Goal: Information Seeking & Learning: Learn about a topic

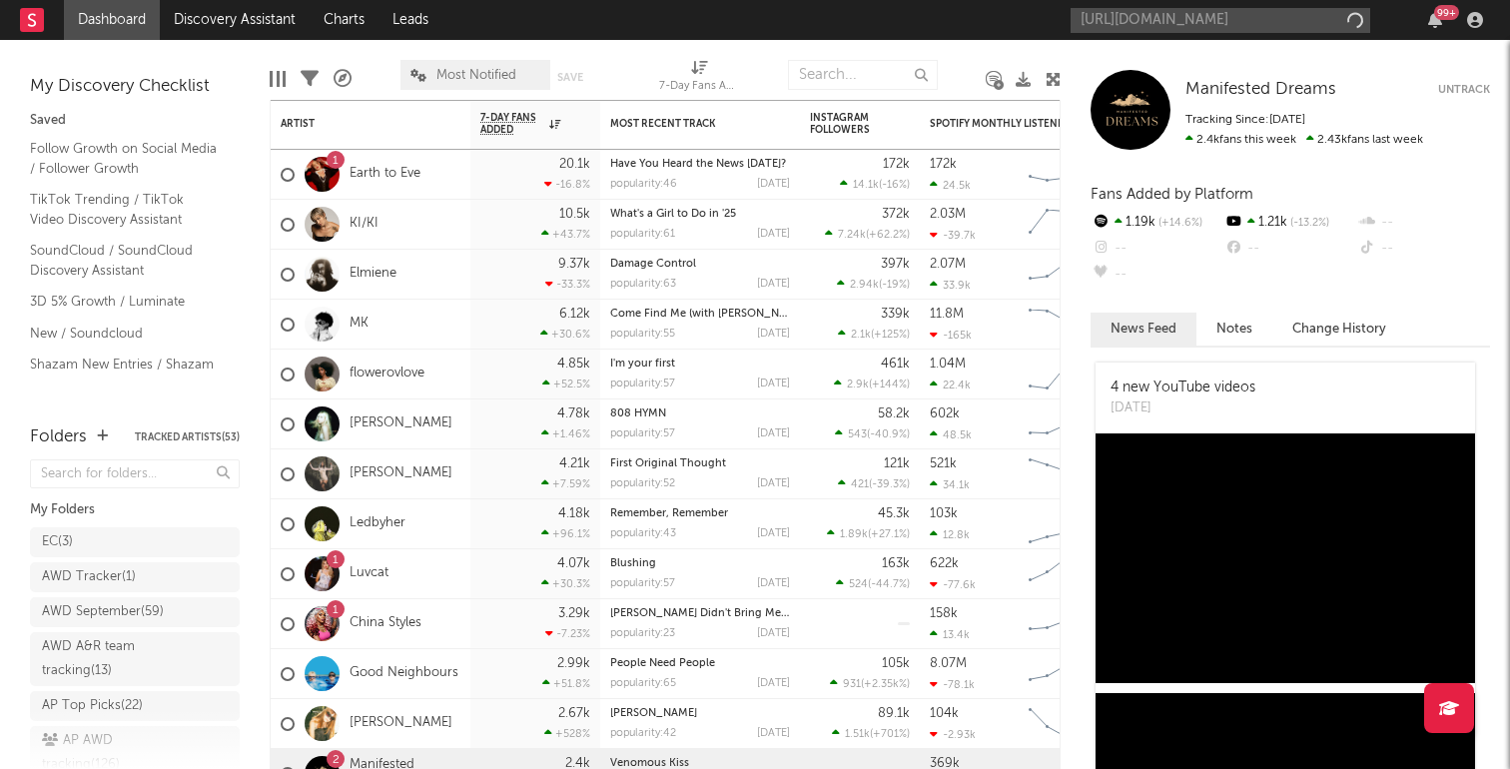
scroll to position [0, 263]
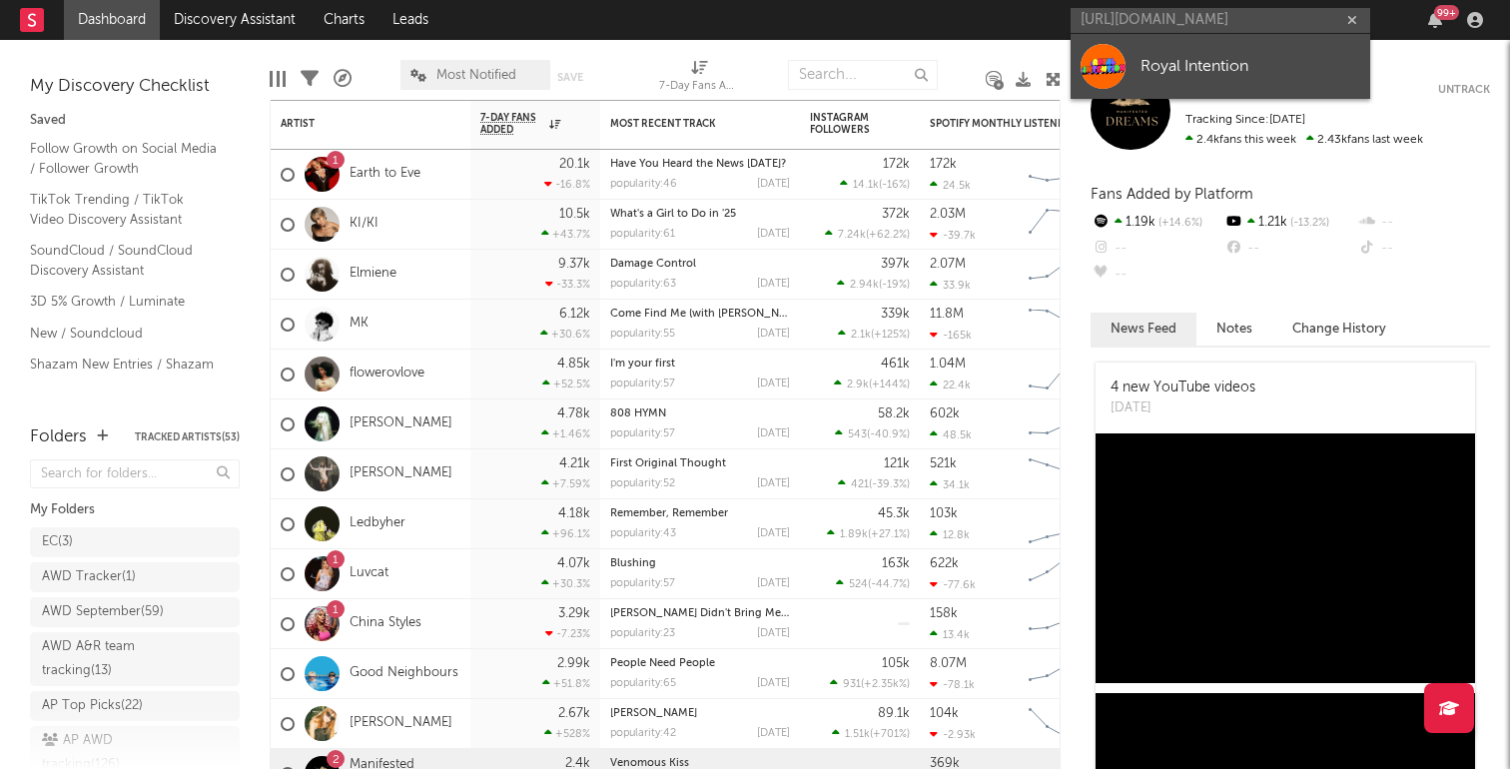
type input "https://open.spotify.com/track/1GJSsHPXWsAhQRePstZf9f?si=7f5026e82b8f41ef"
click at [1184, 75] on div "Royal Intention" at bounding box center [1251, 66] width 220 height 24
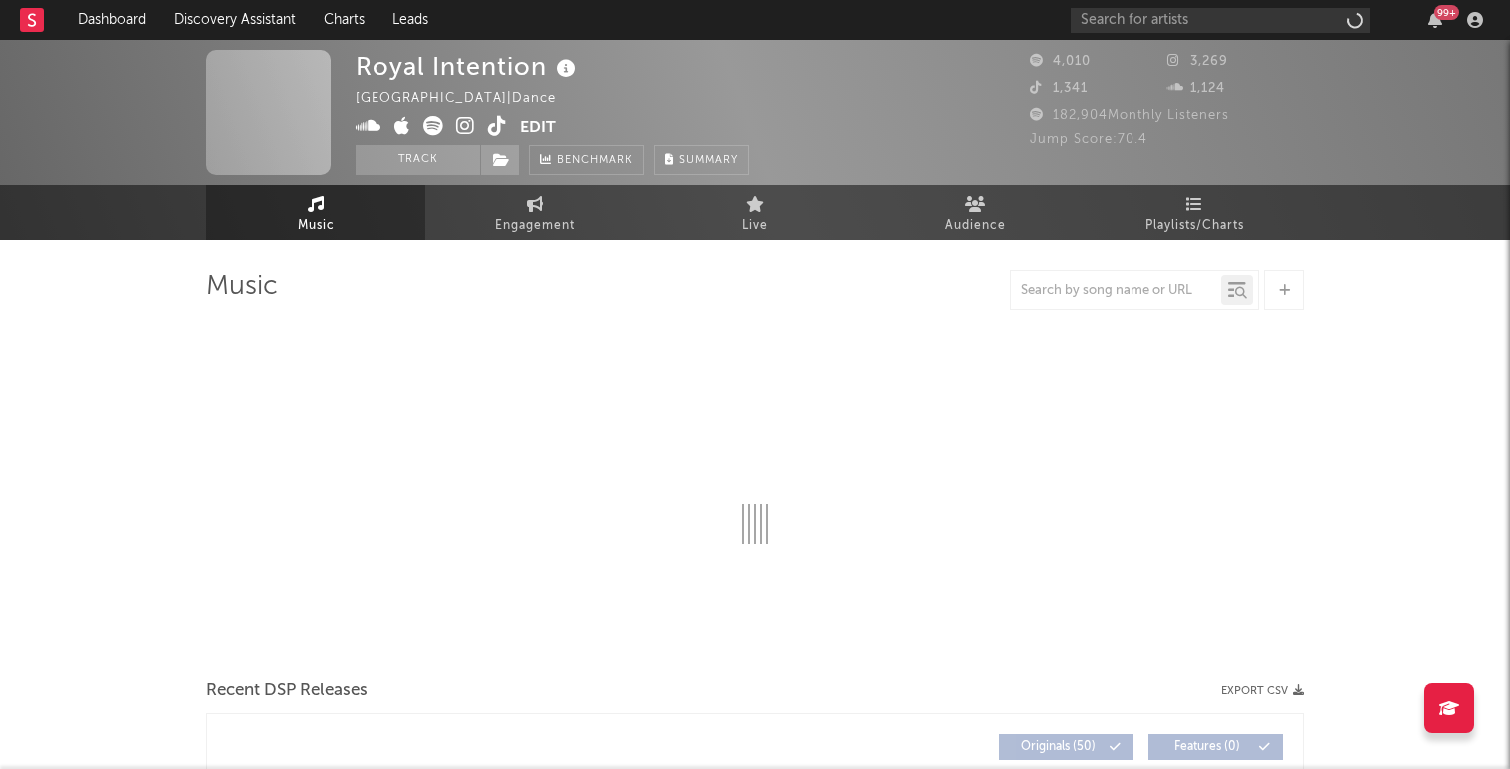
select select "6m"
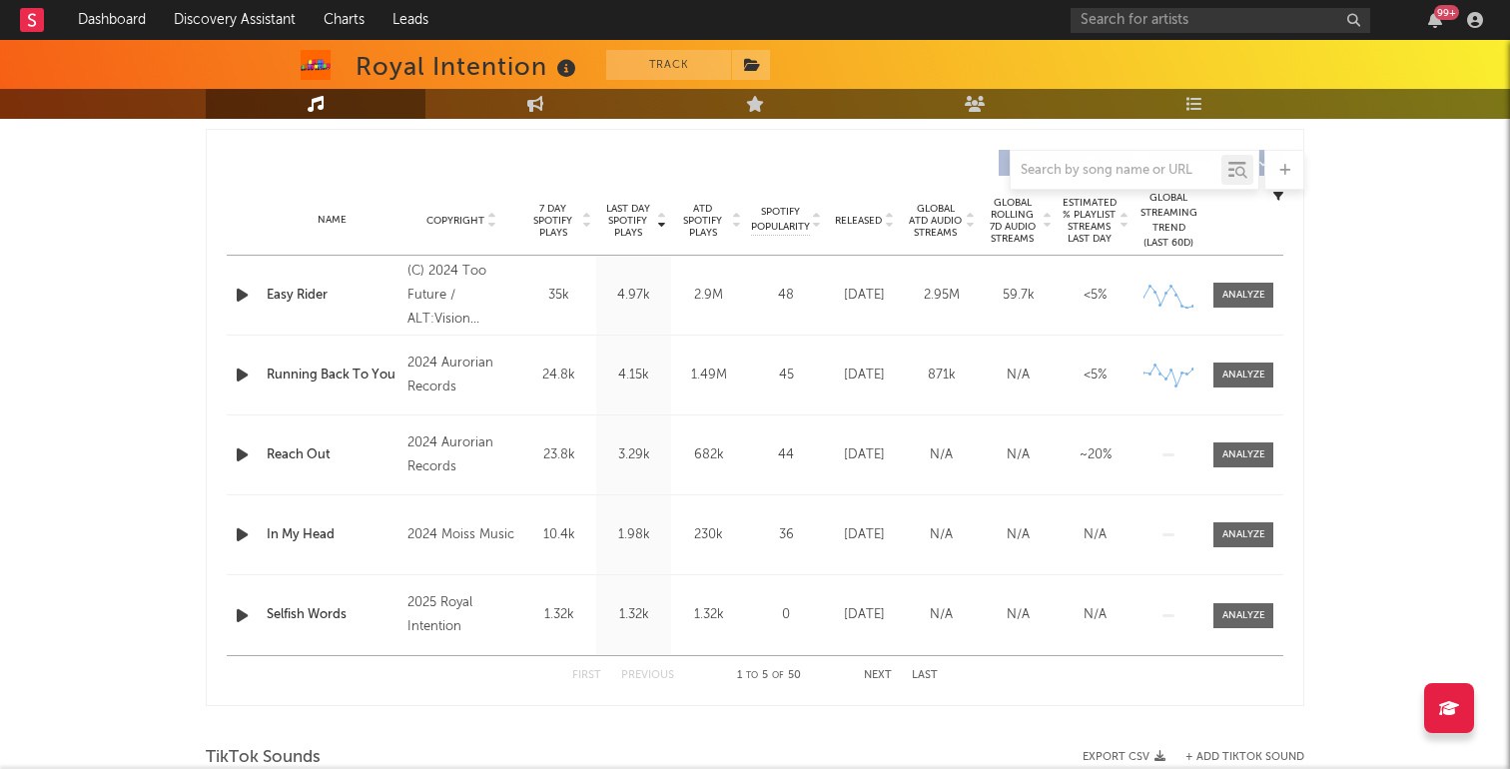
scroll to position [748, 0]
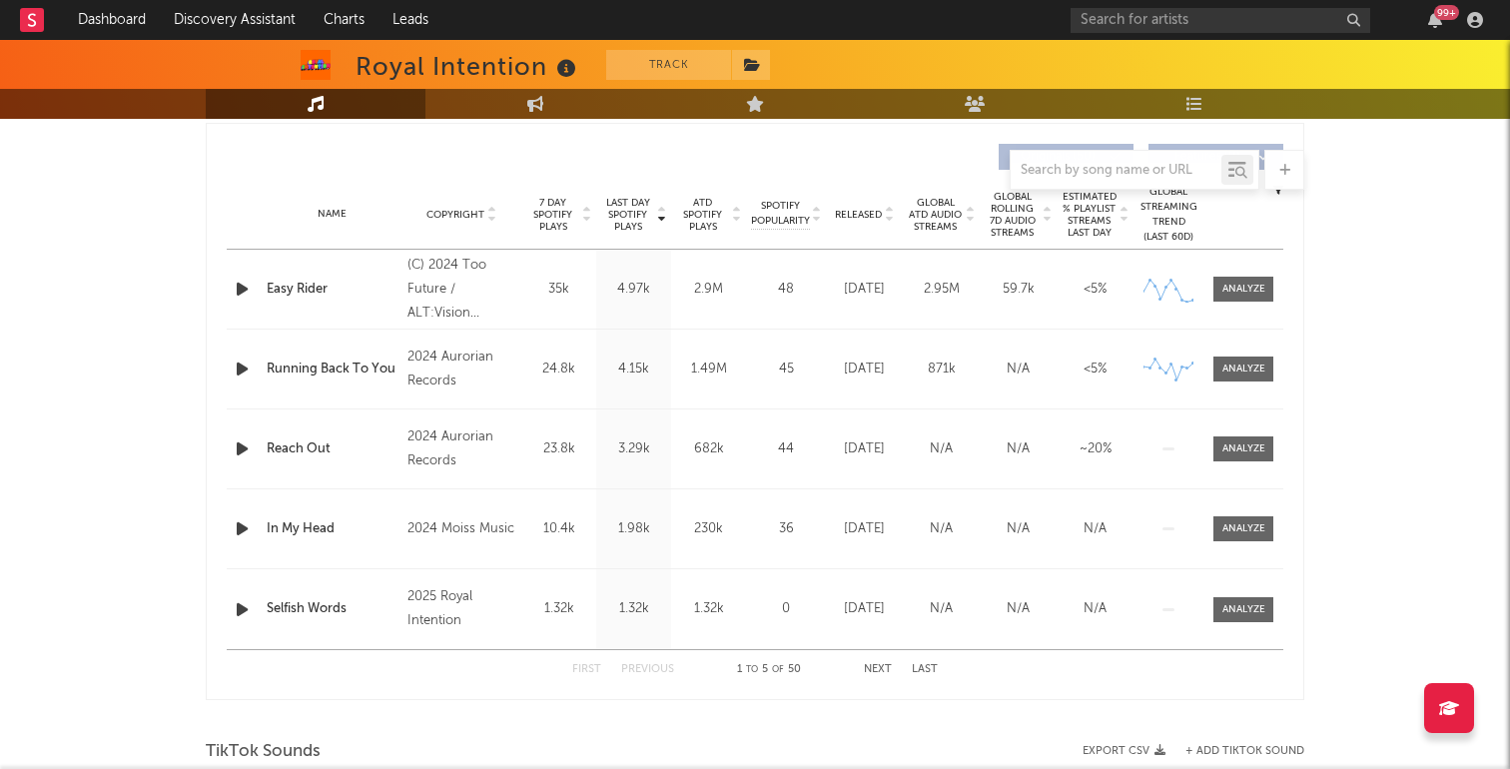
click at [884, 669] on button "Next" at bounding box center [878, 669] width 28 height 11
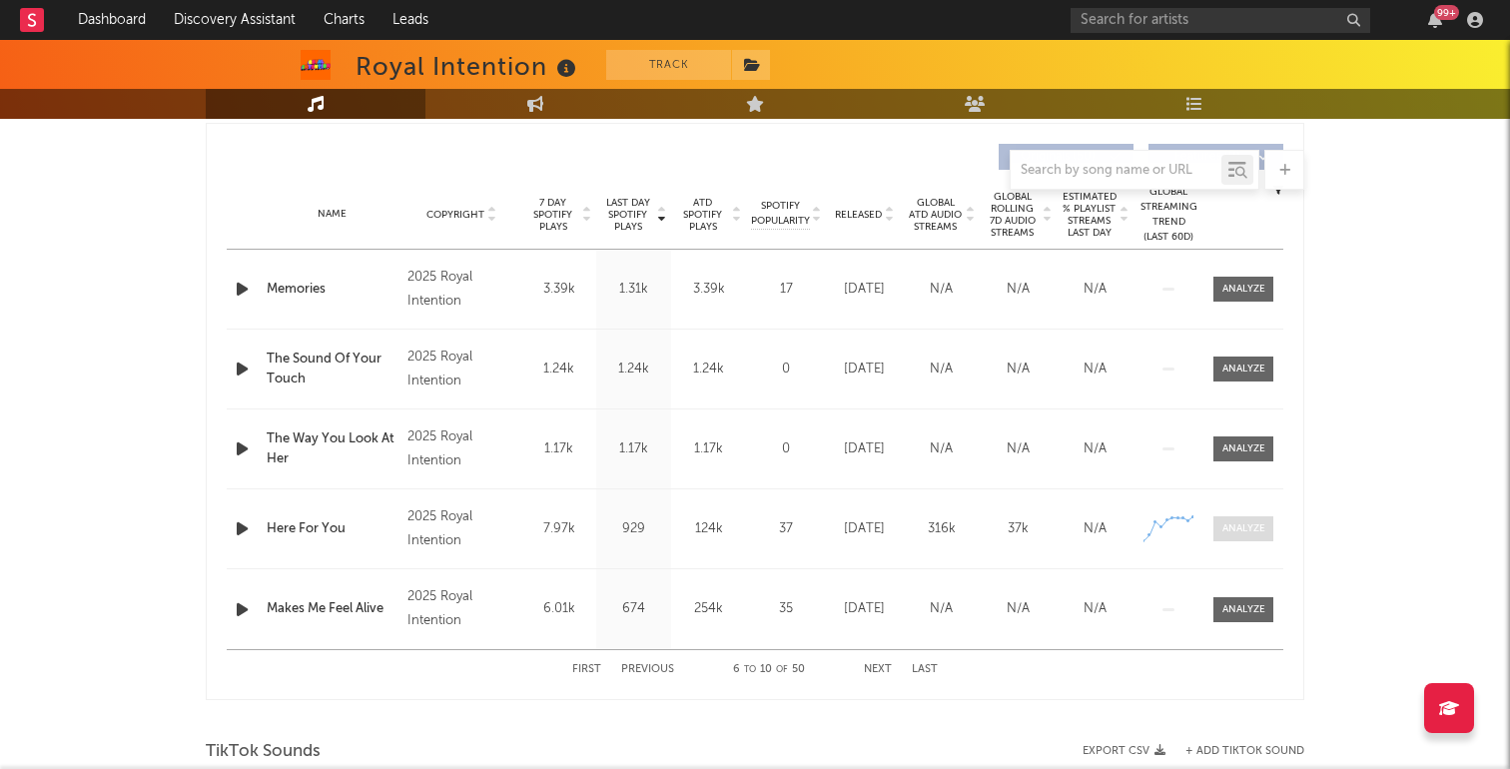
click at [1244, 530] on div at bounding box center [1243, 528] width 43 height 15
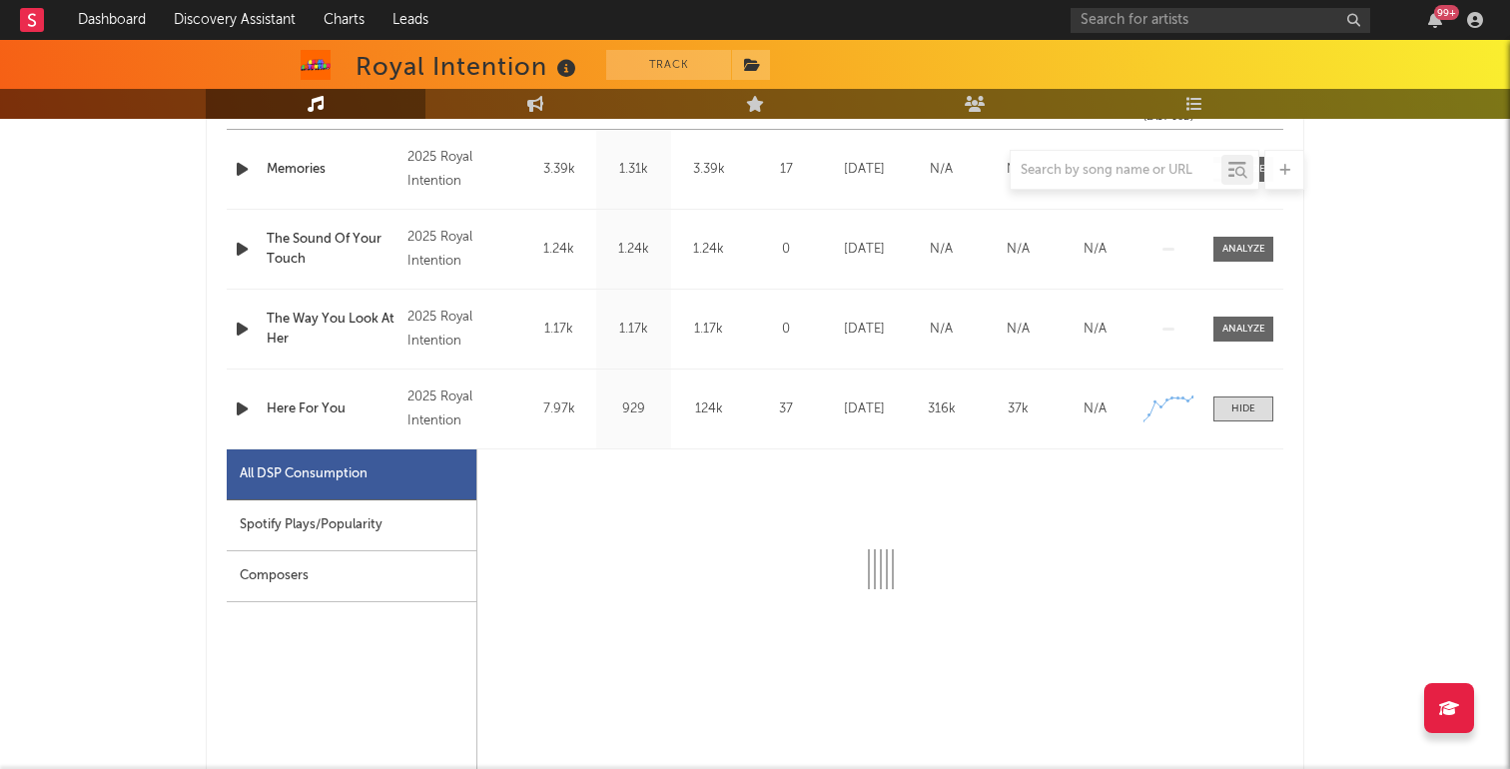
scroll to position [891, 0]
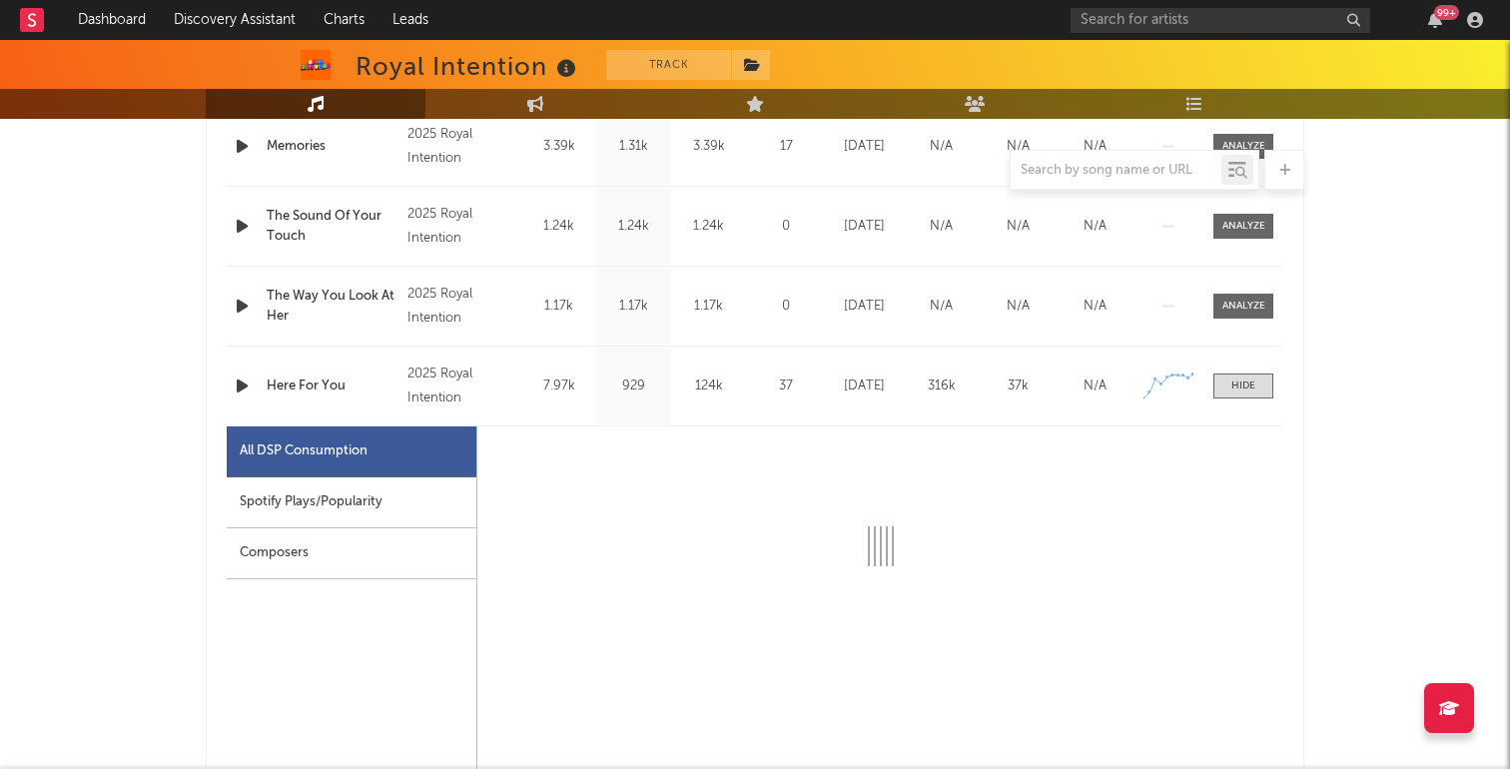
select select "1w"
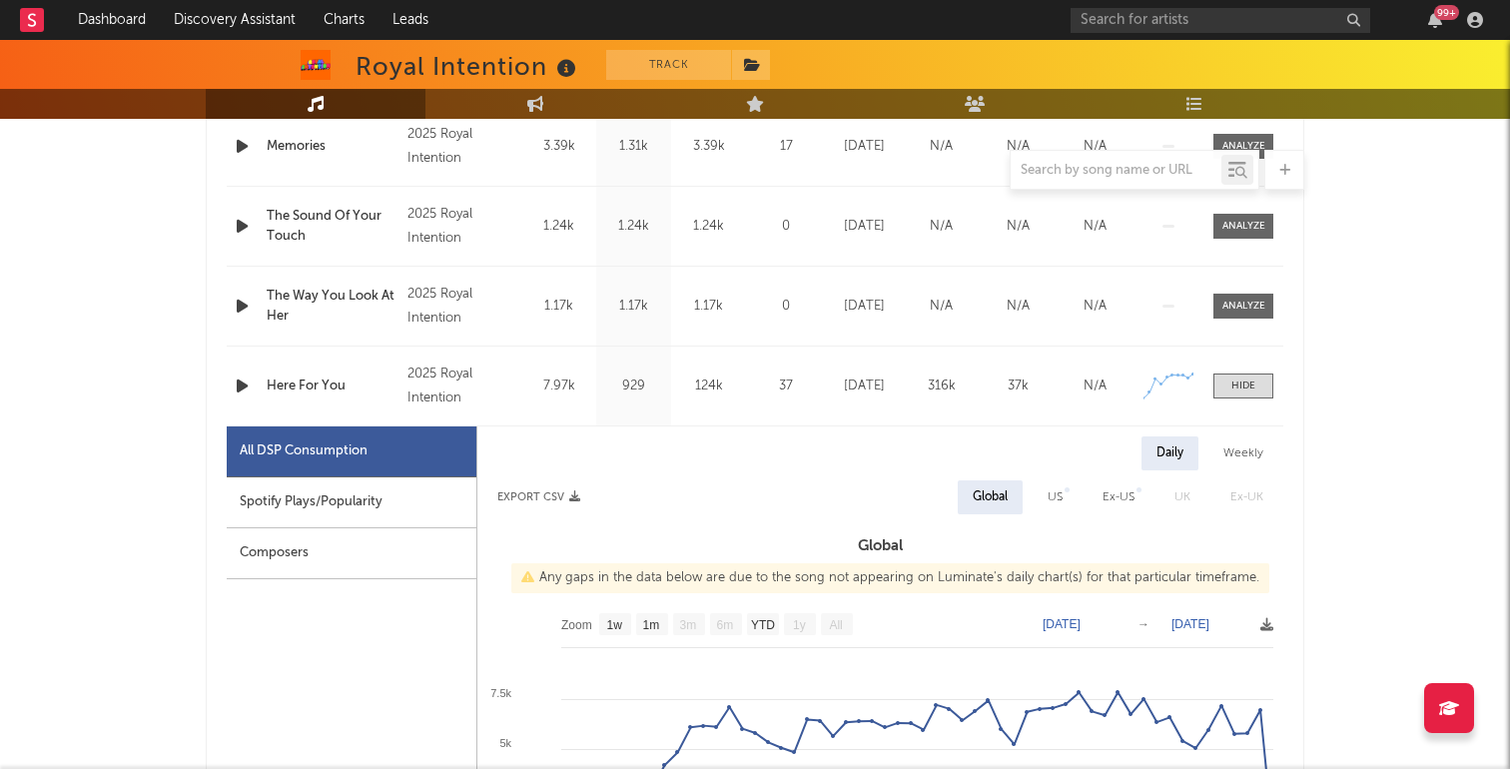
click at [452, 507] on div "Spotify Plays/Popularity" at bounding box center [352, 502] width 250 height 51
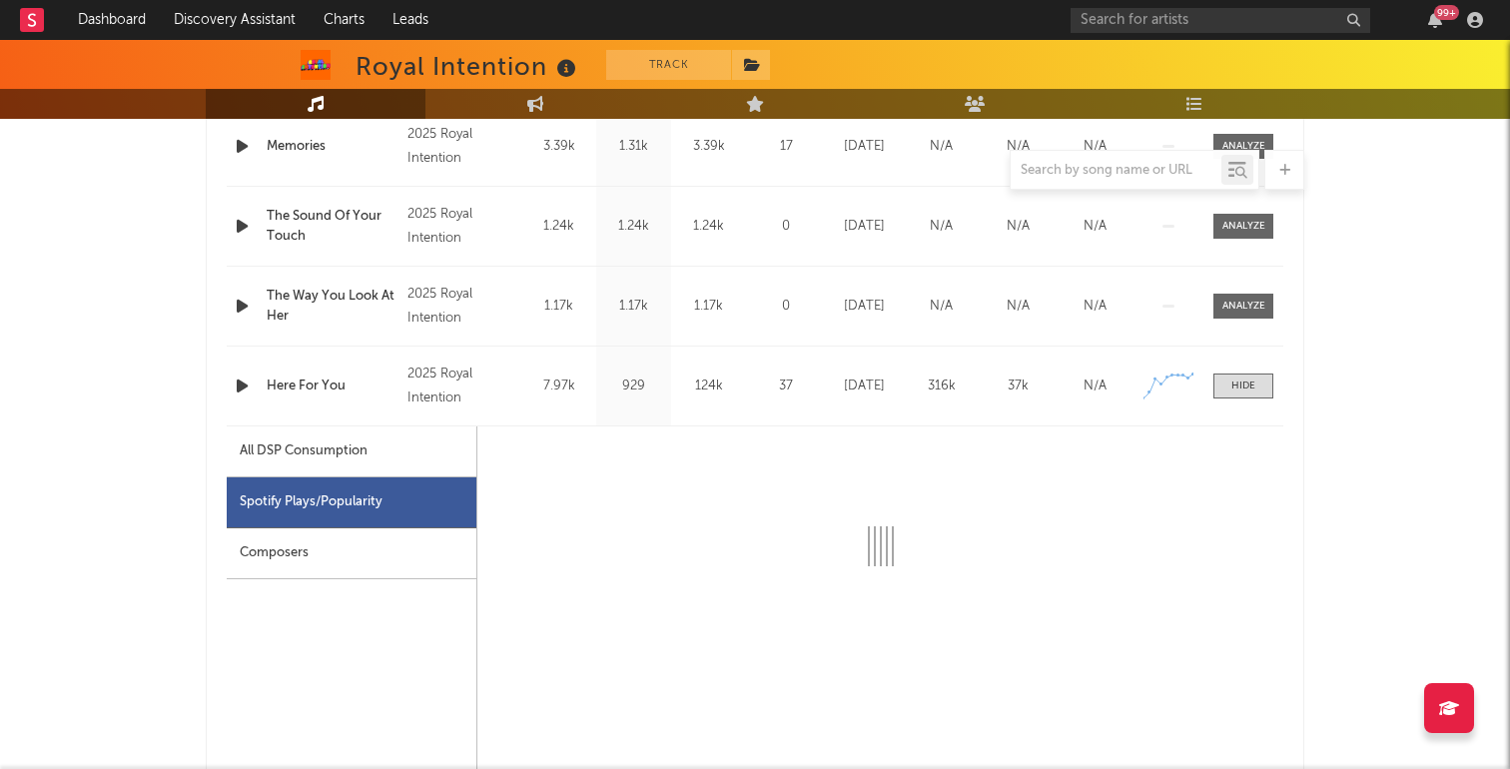
scroll to position [1070, 0]
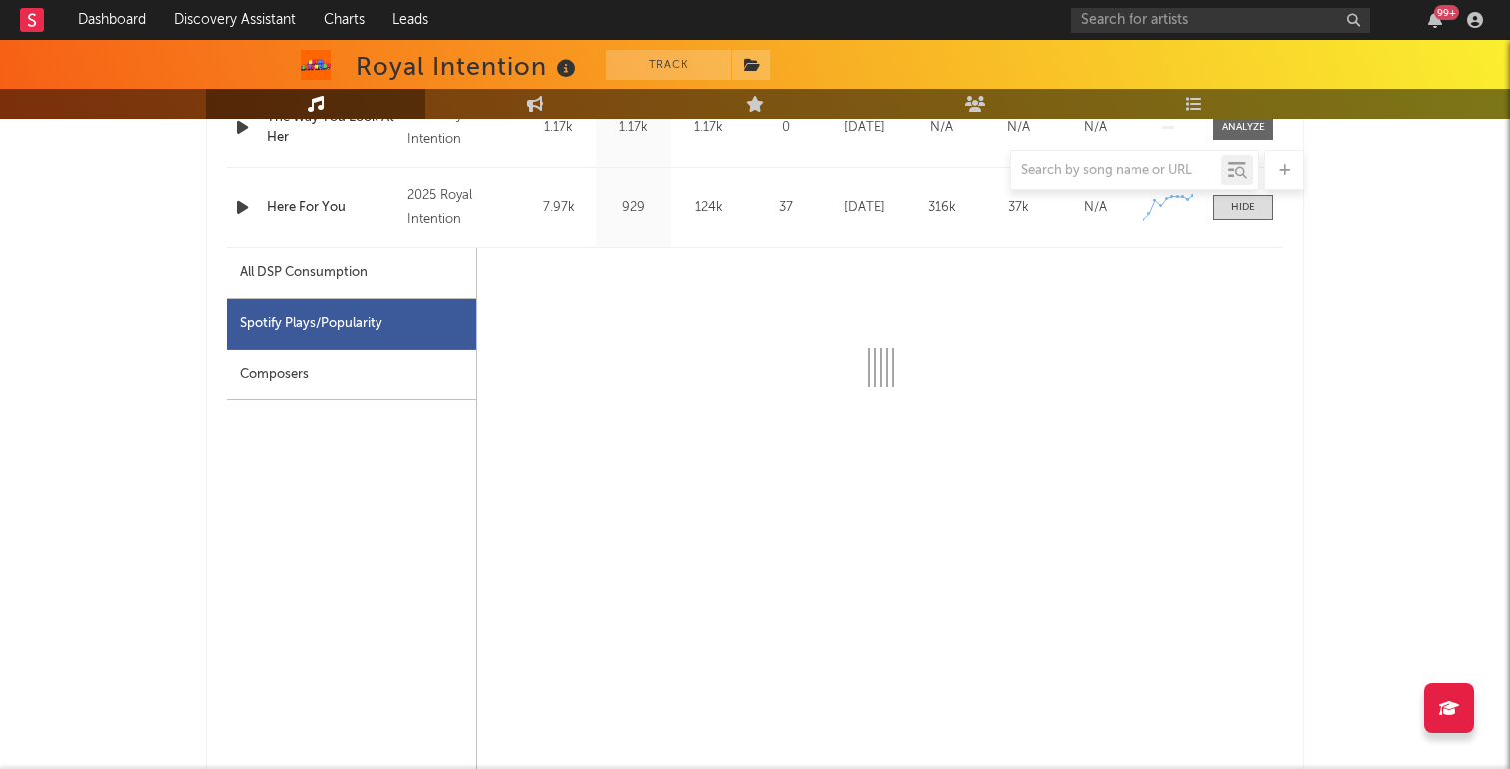
select select "1w"
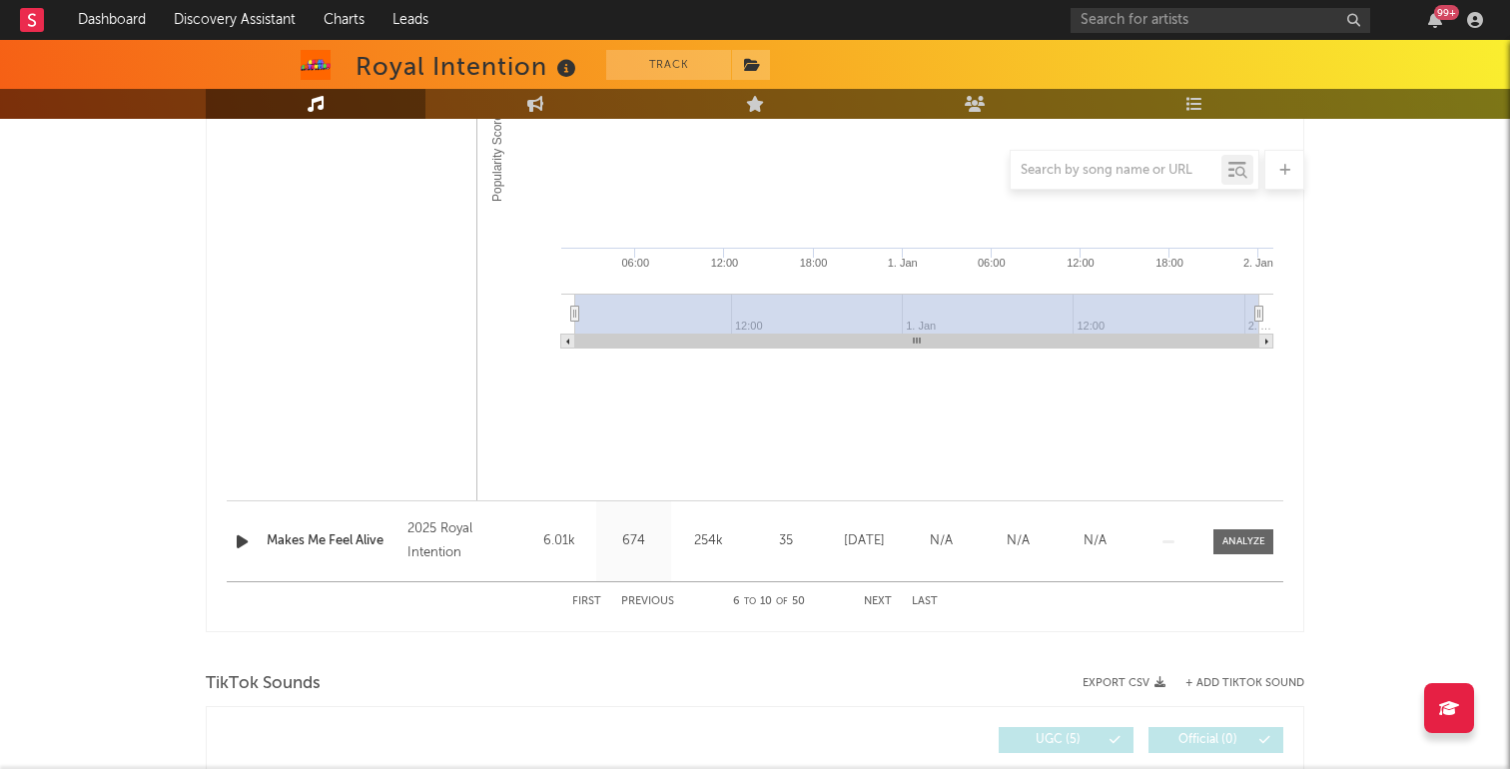
scroll to position [1762, 0]
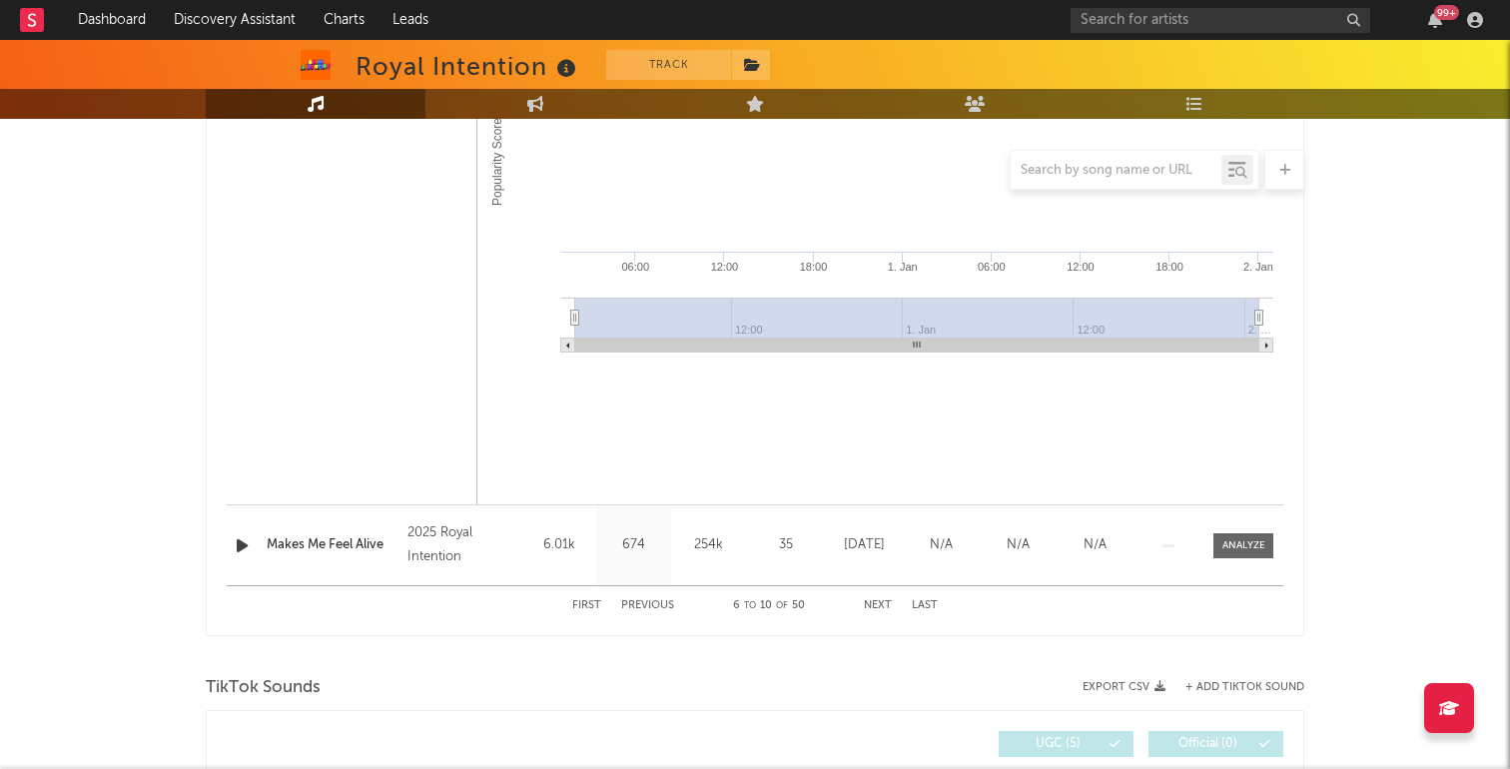
click at [931, 608] on button "Last" at bounding box center [925, 605] width 26 height 11
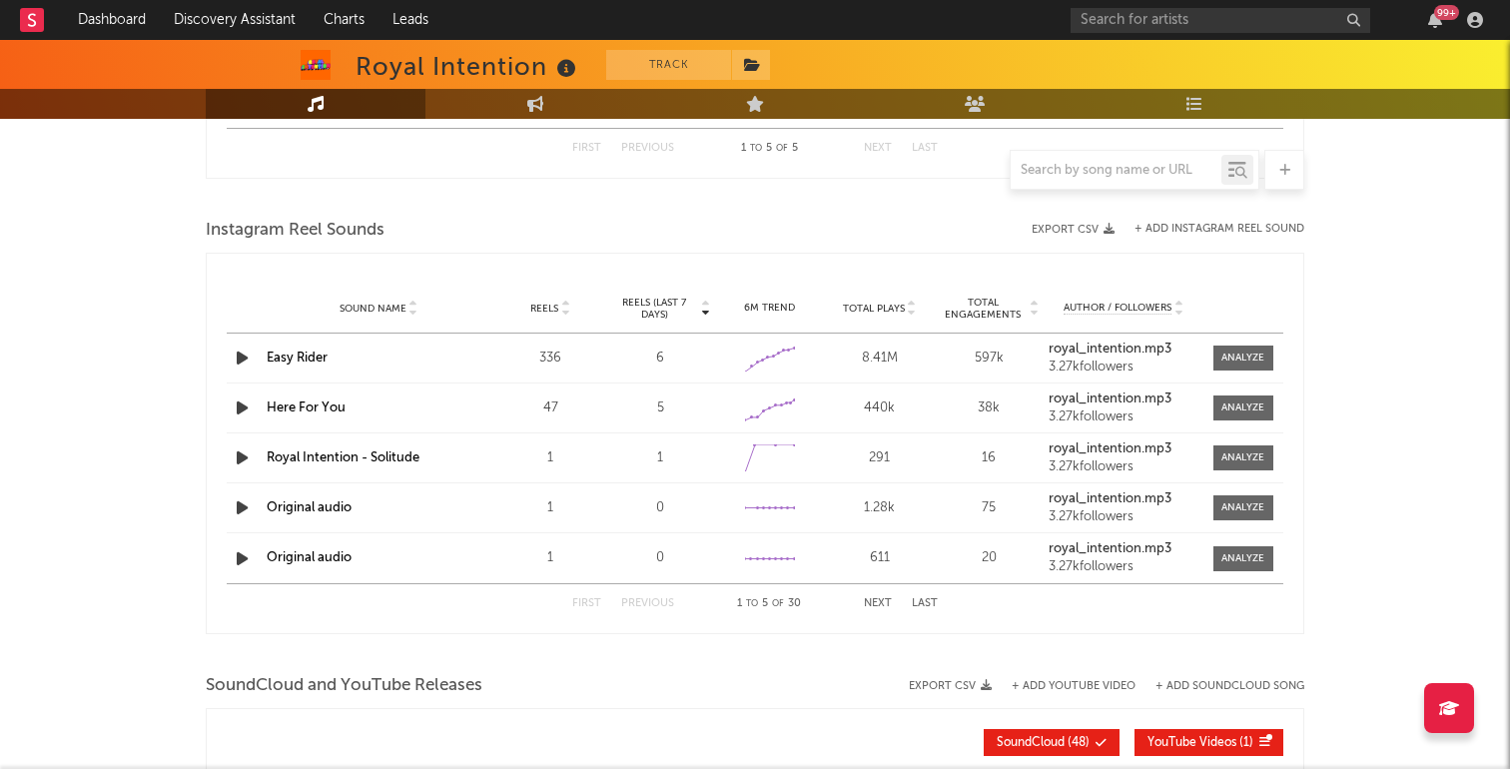
scroll to position [1748, 0]
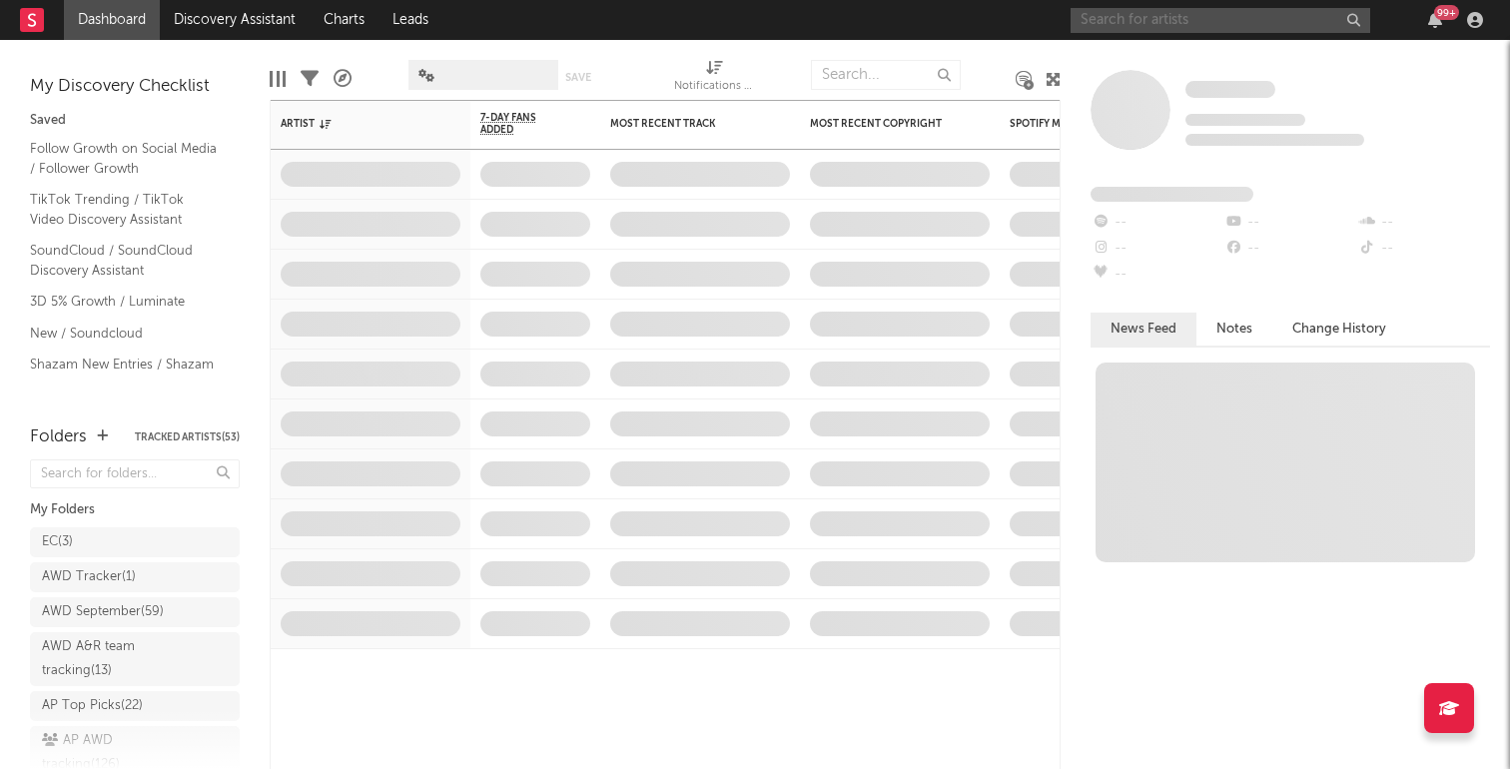
click at [1148, 26] on input "text" at bounding box center [1221, 20] width 300 height 25
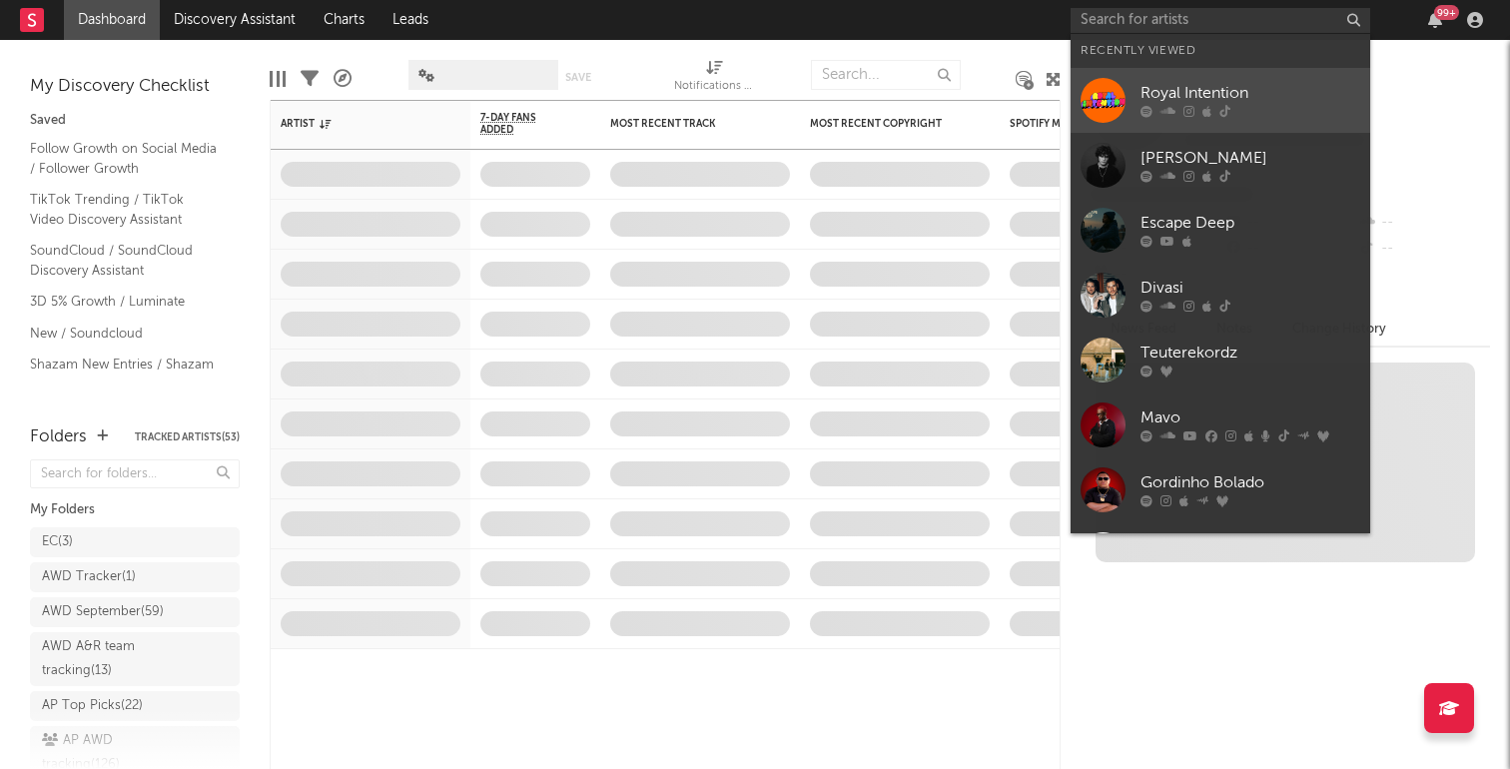
click at [1123, 109] on div at bounding box center [1103, 100] width 45 height 45
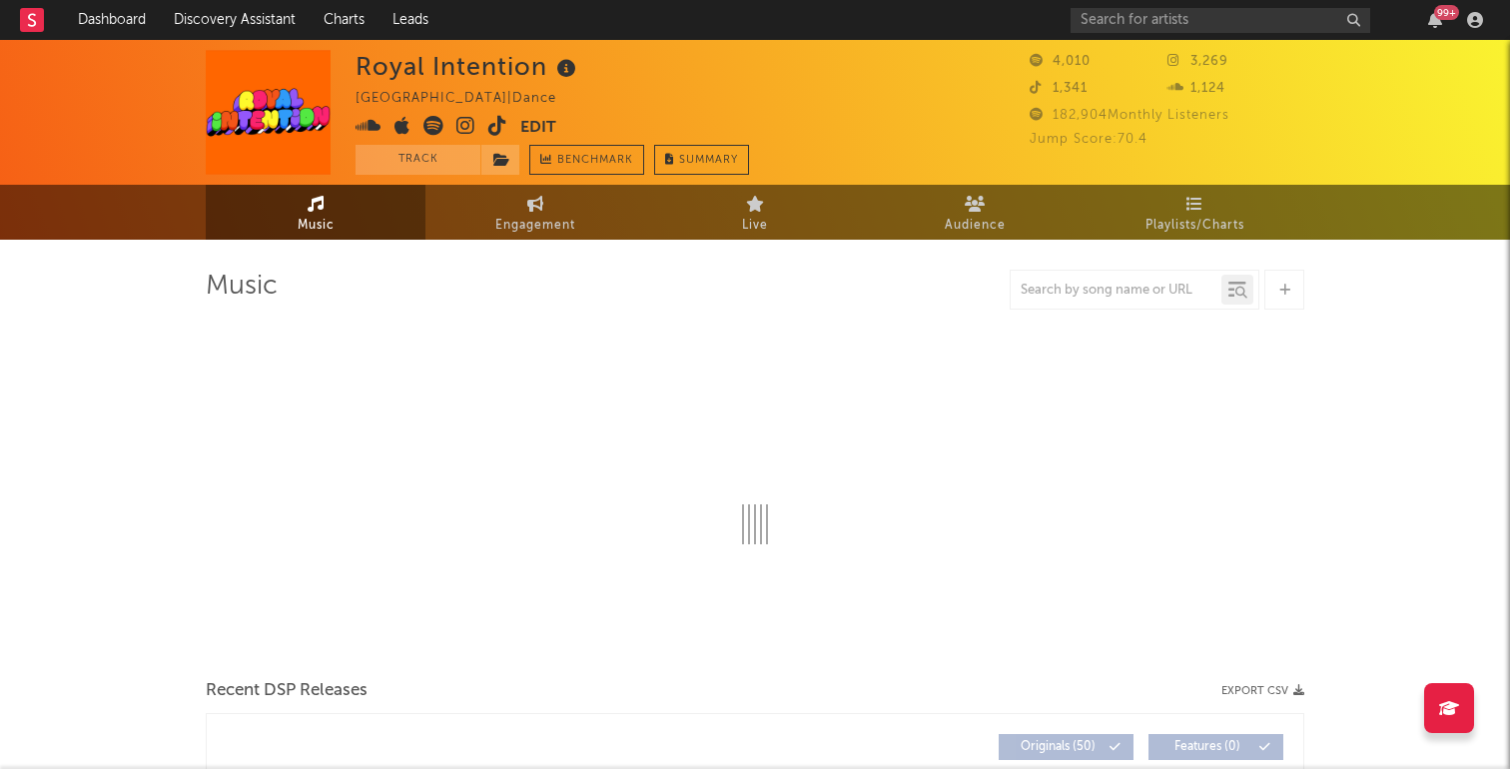
select select "6m"
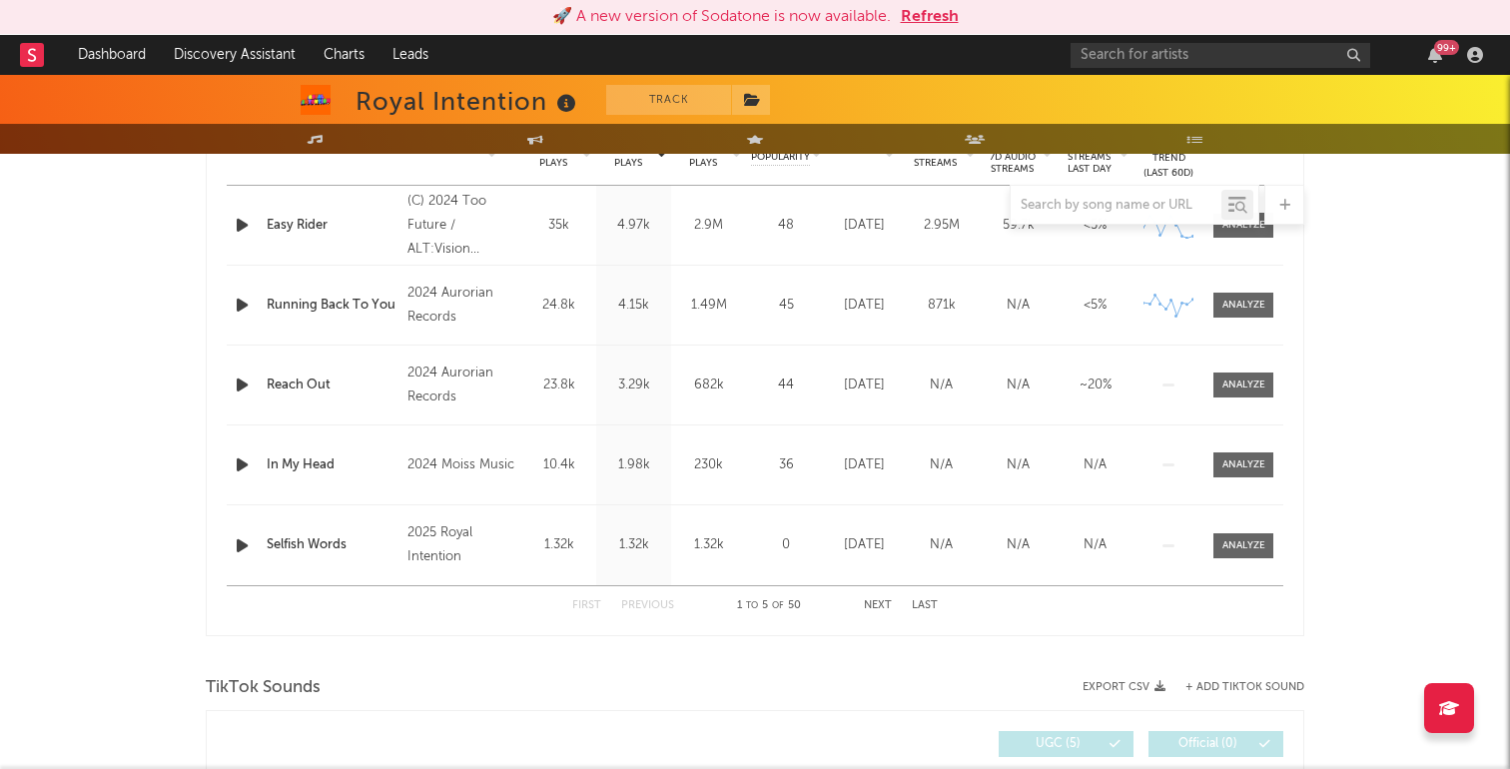
scroll to position [850, 0]
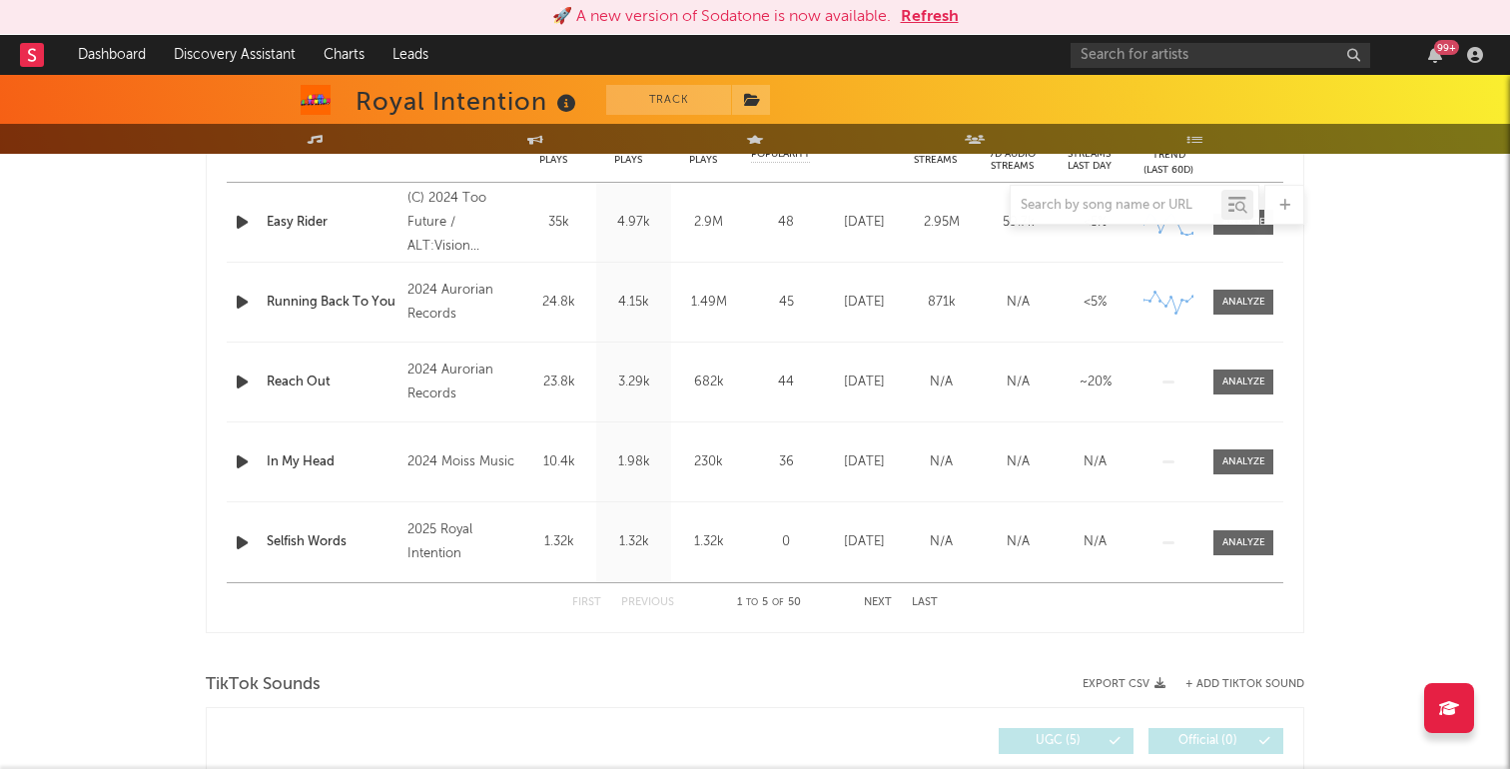
click at [883, 601] on button "Next" at bounding box center [878, 602] width 28 height 11
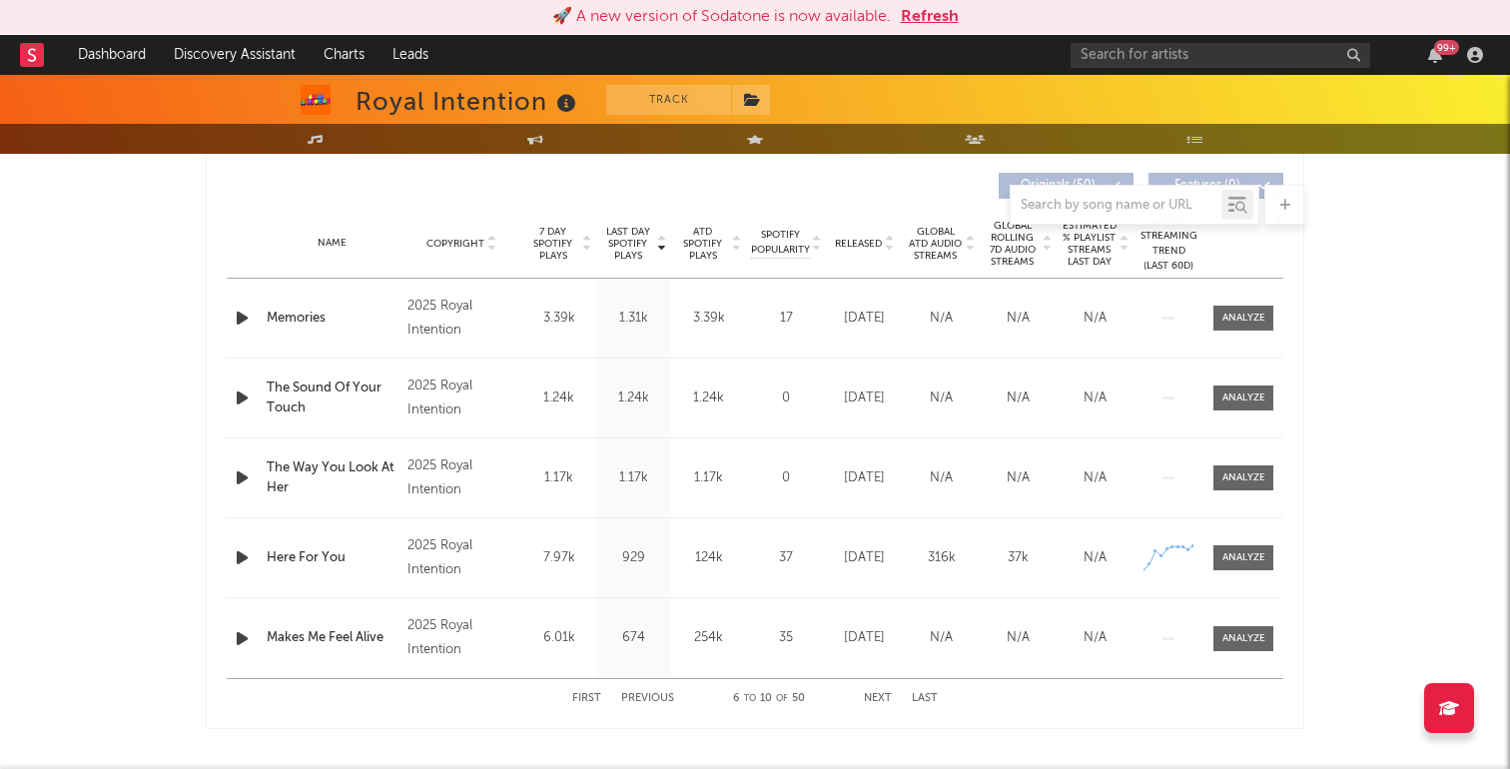
scroll to position [748, 0]
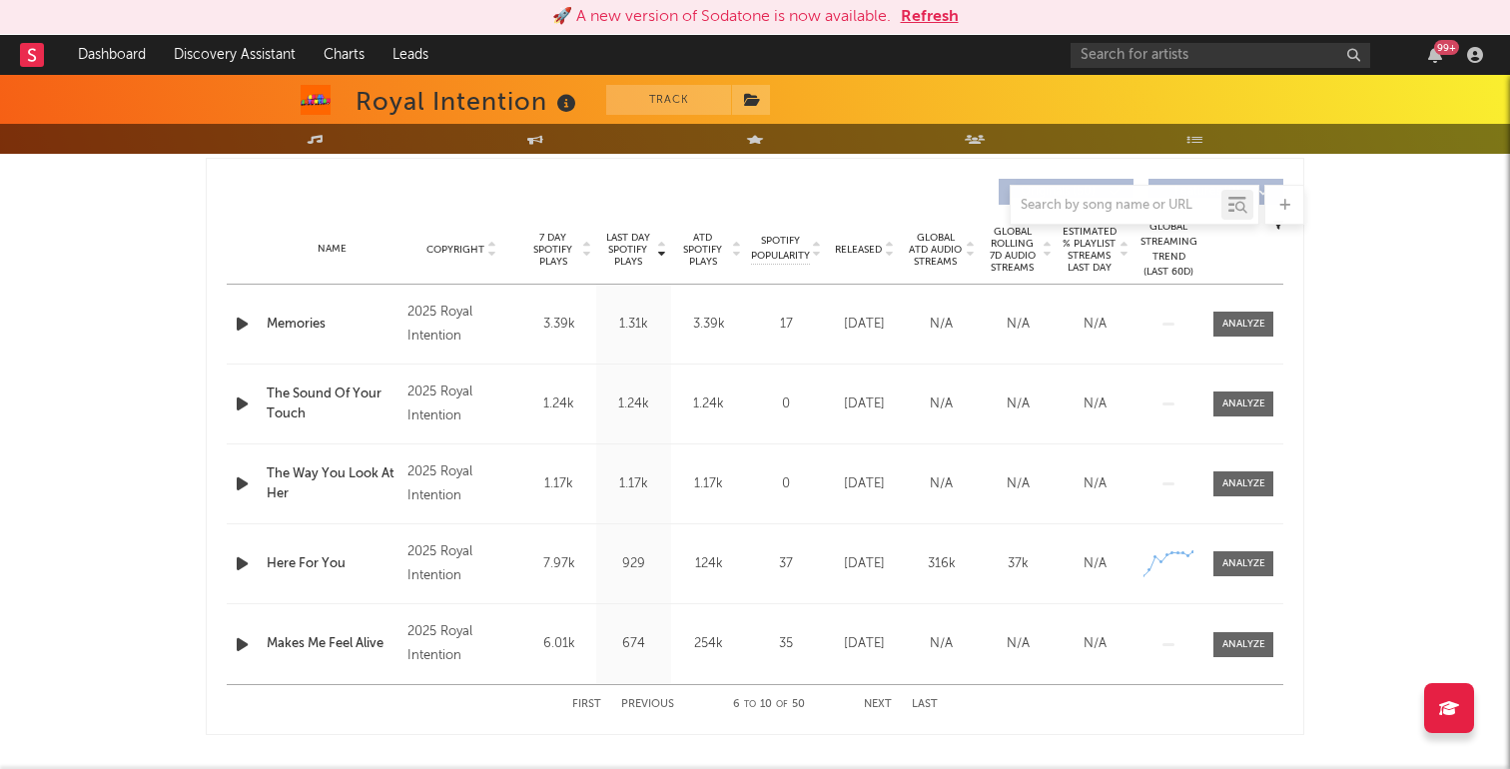
click at [920, 699] on button "Last" at bounding box center [925, 704] width 26 height 11
click at [1170, 36] on div "99 +" at bounding box center [1280, 55] width 419 height 40
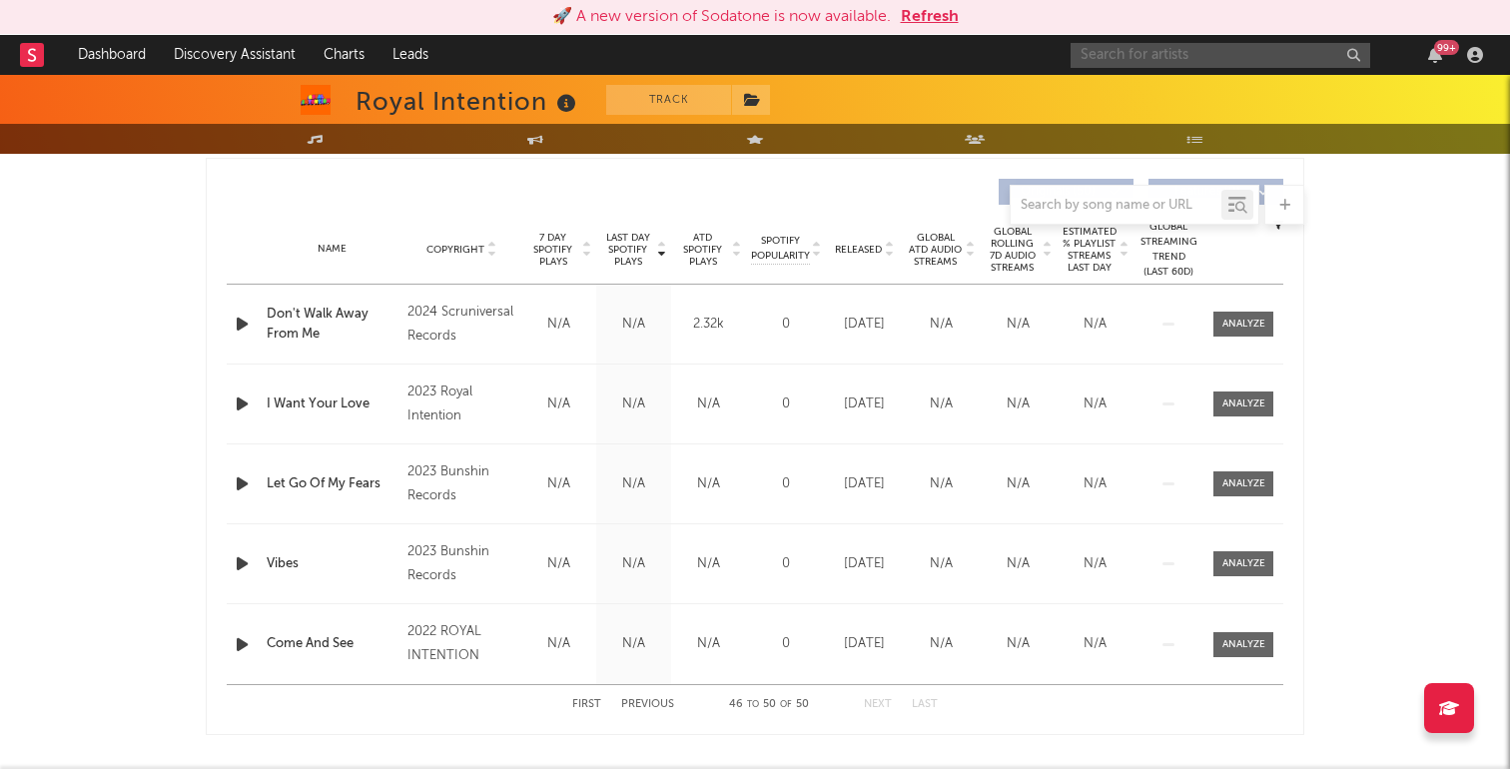
click at [1170, 51] on input "text" at bounding box center [1221, 55] width 300 height 25
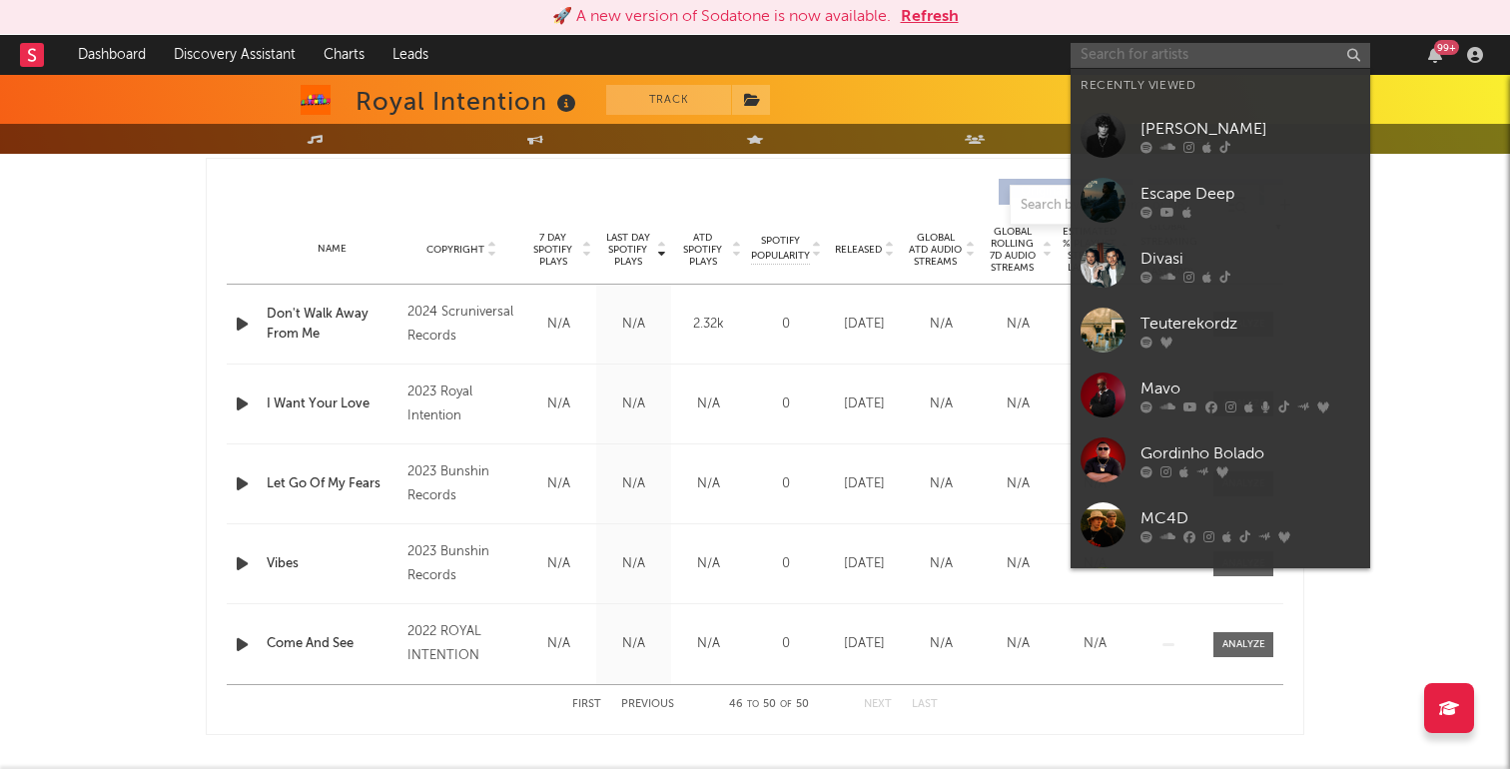
paste input "[URL][DOMAIN_NAME]"
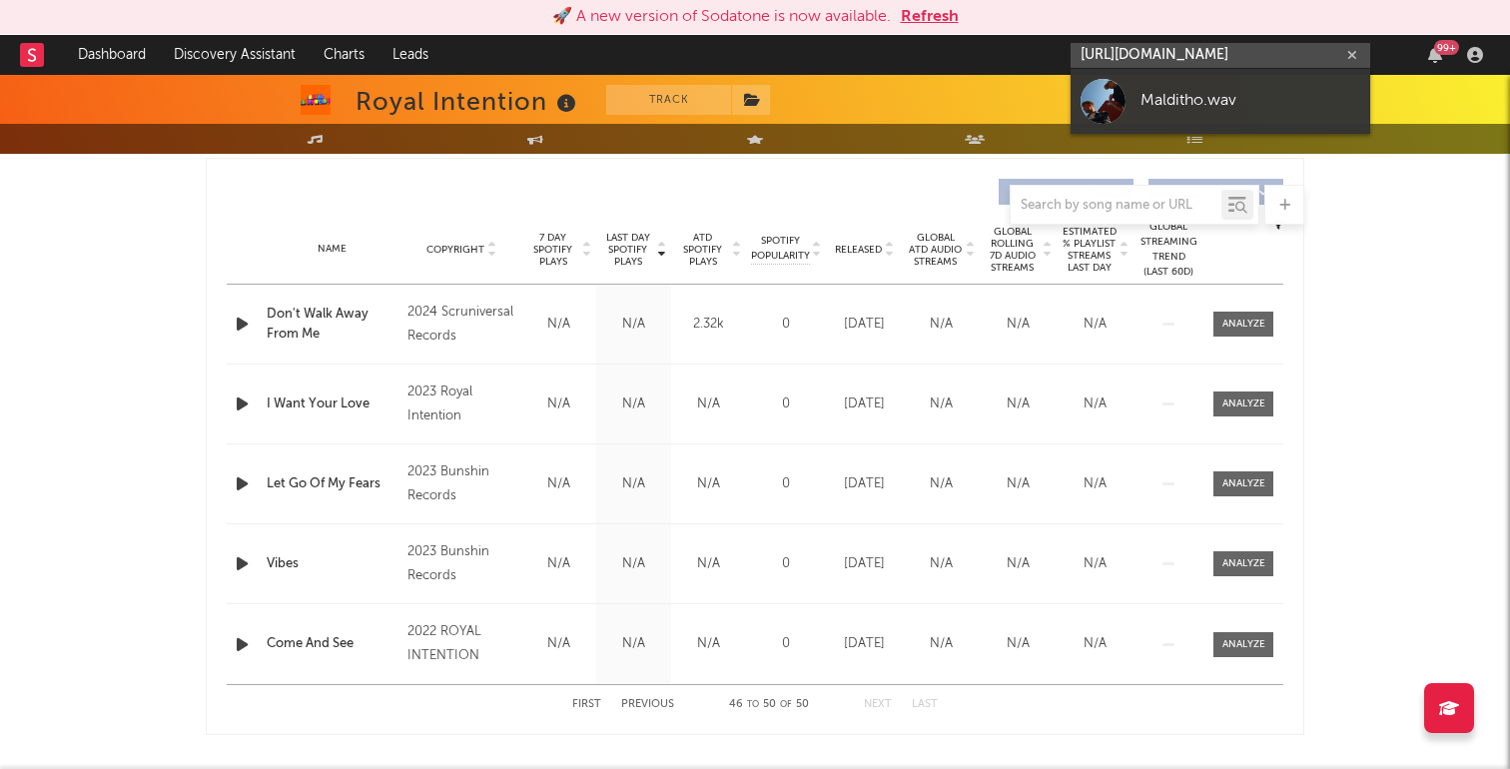
type input "[URL][DOMAIN_NAME]"
click at [1164, 110] on div "Malditho.wav" at bounding box center [1251, 101] width 220 height 24
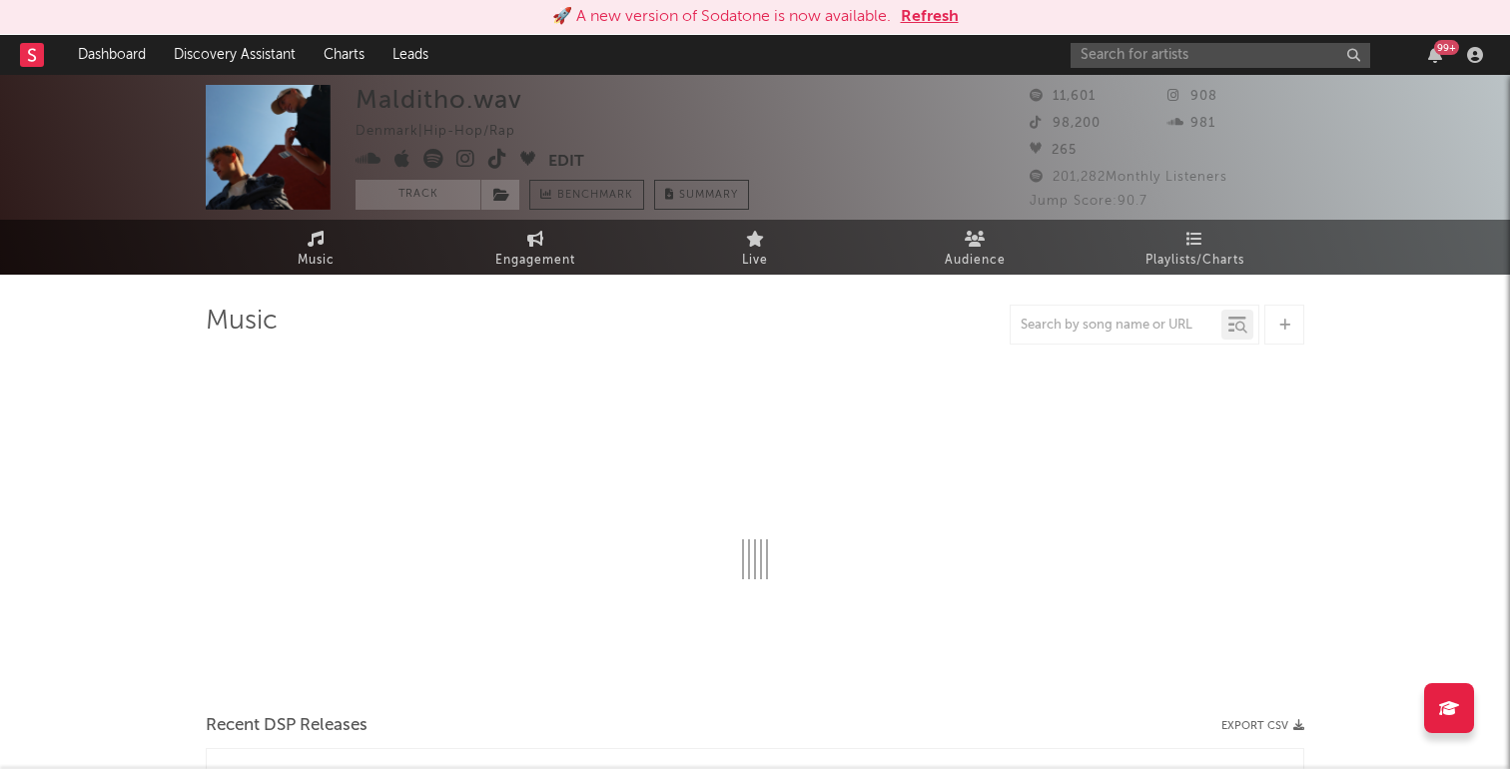
select select "6m"
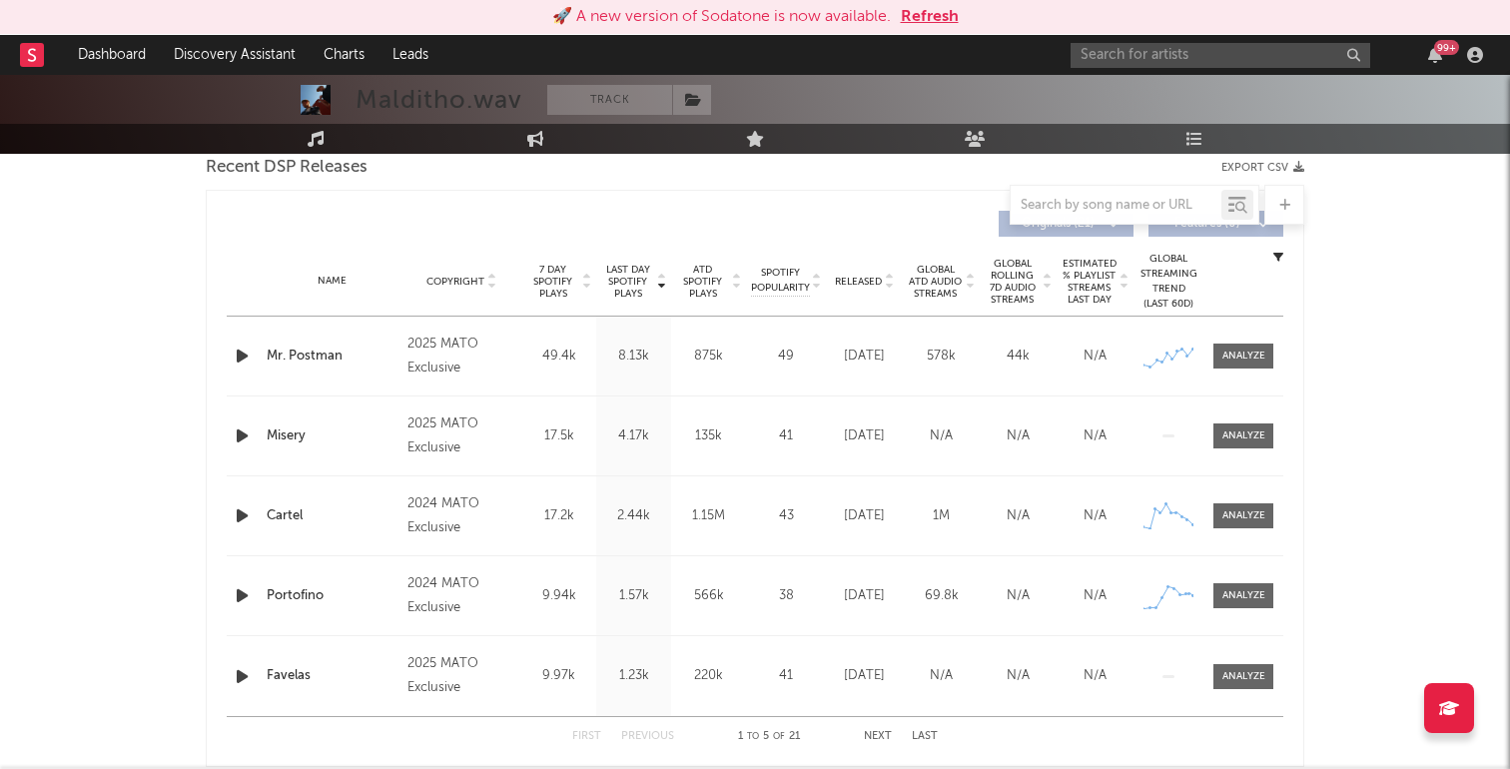
scroll to position [731, 0]
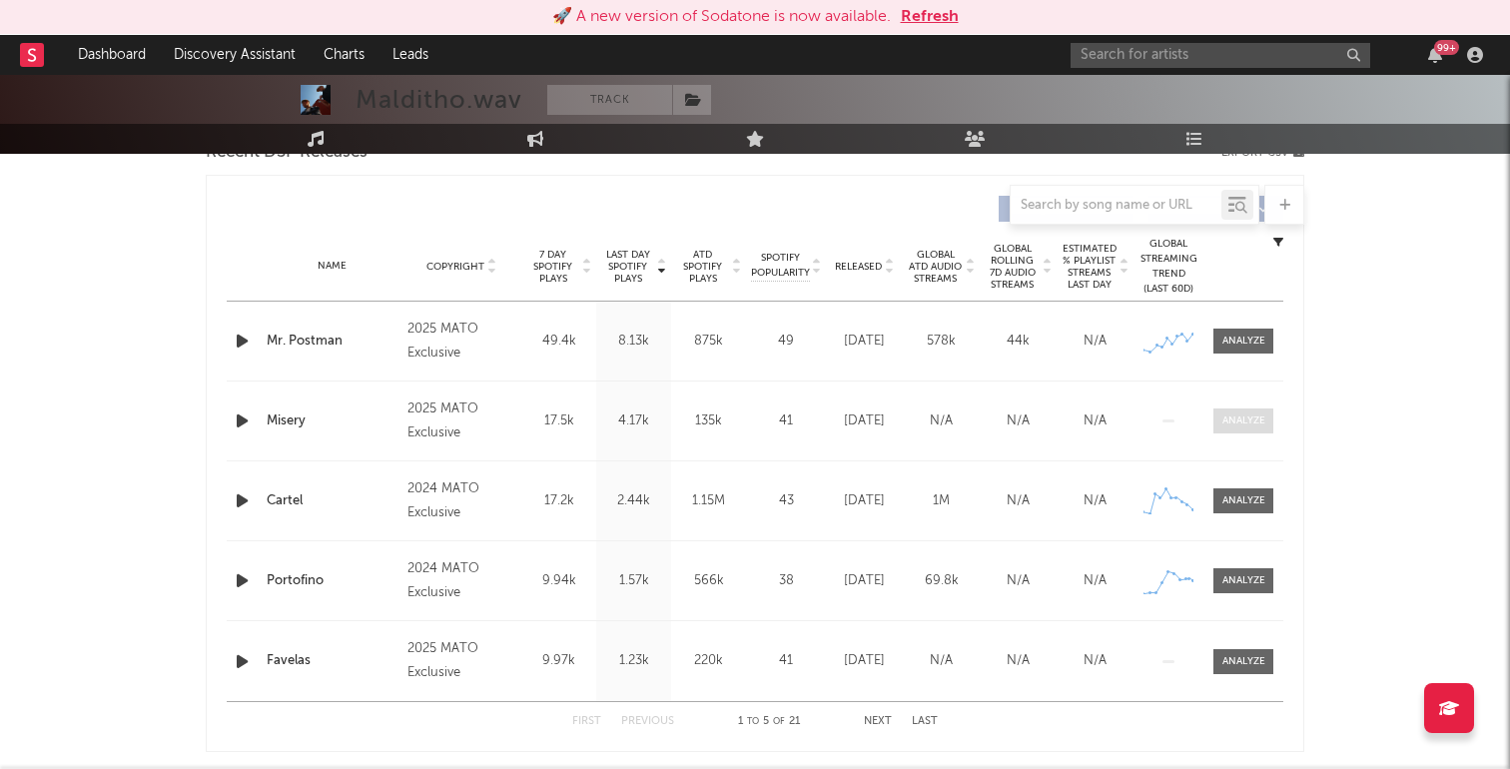
click at [1244, 423] on div at bounding box center [1243, 420] width 43 height 15
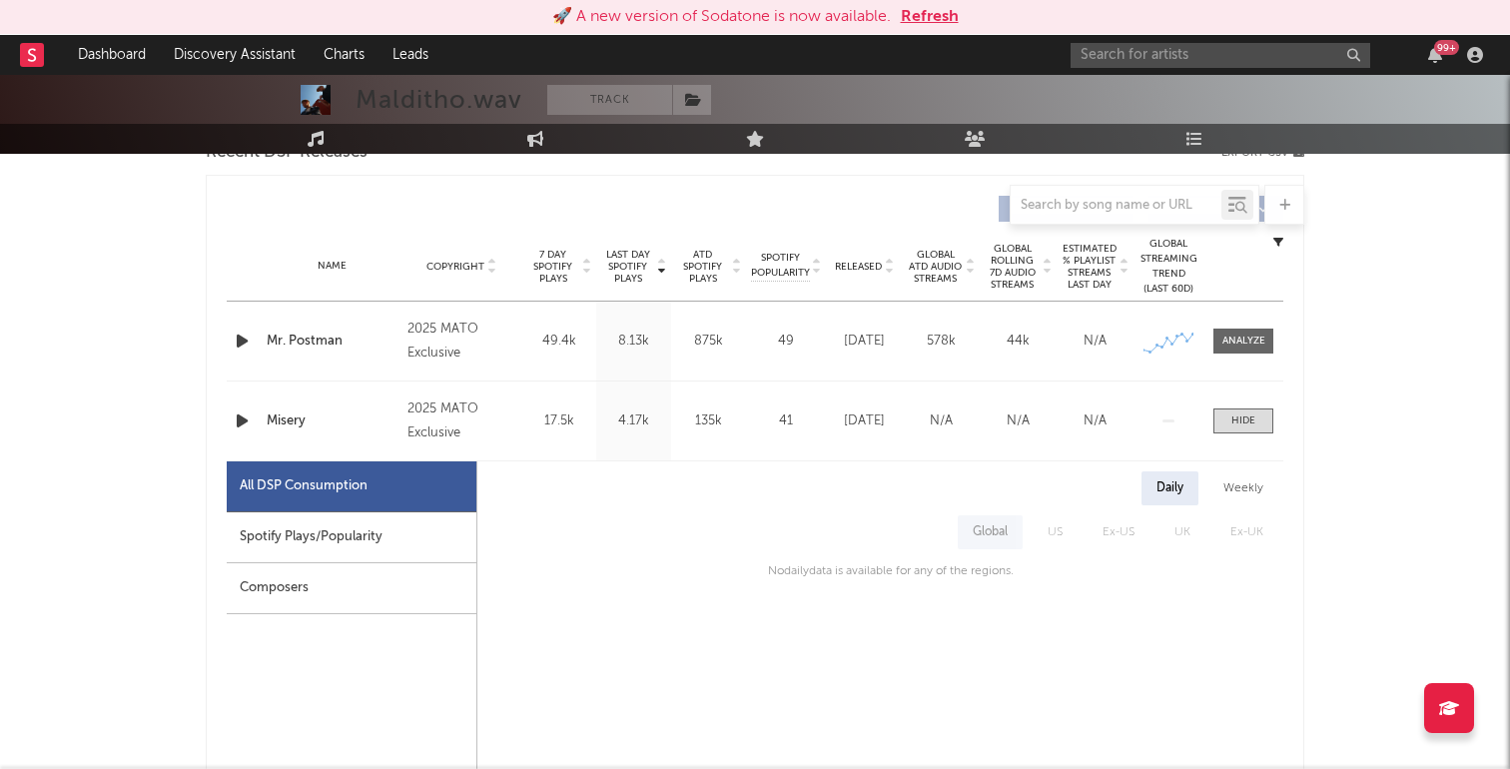
click at [341, 543] on div "Spotify Plays/Popularity" at bounding box center [352, 537] width 250 height 51
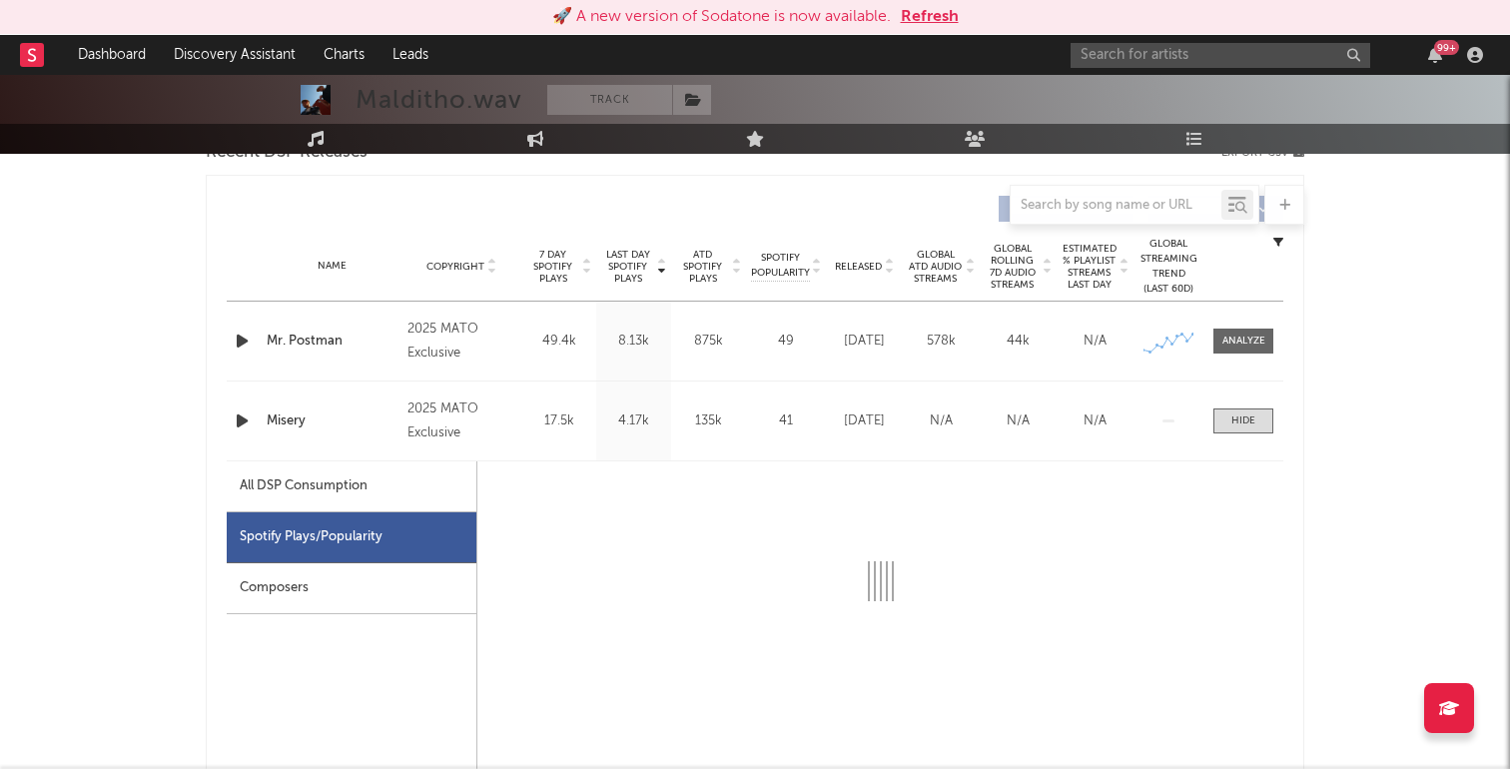
select select "1w"
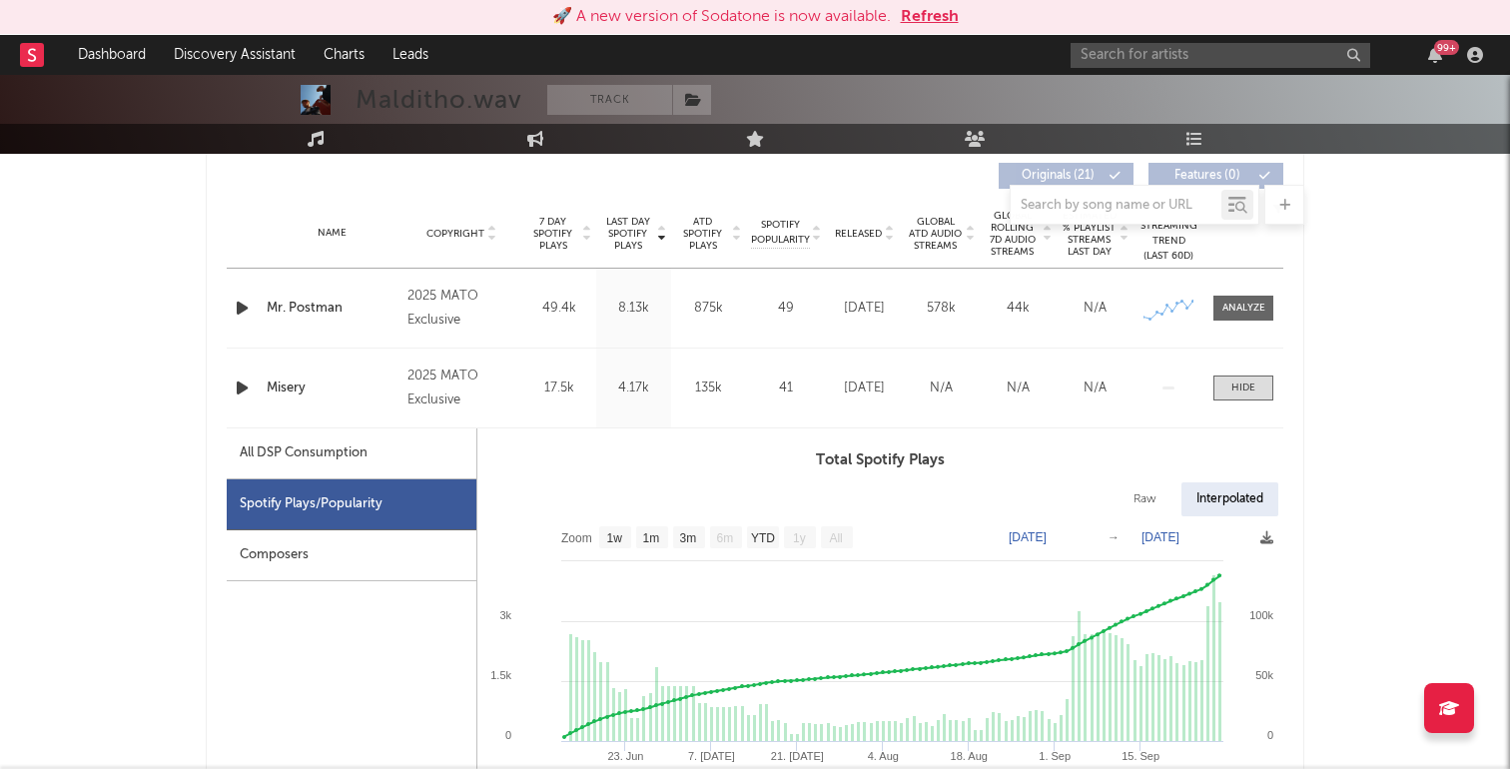
scroll to position [769, 0]
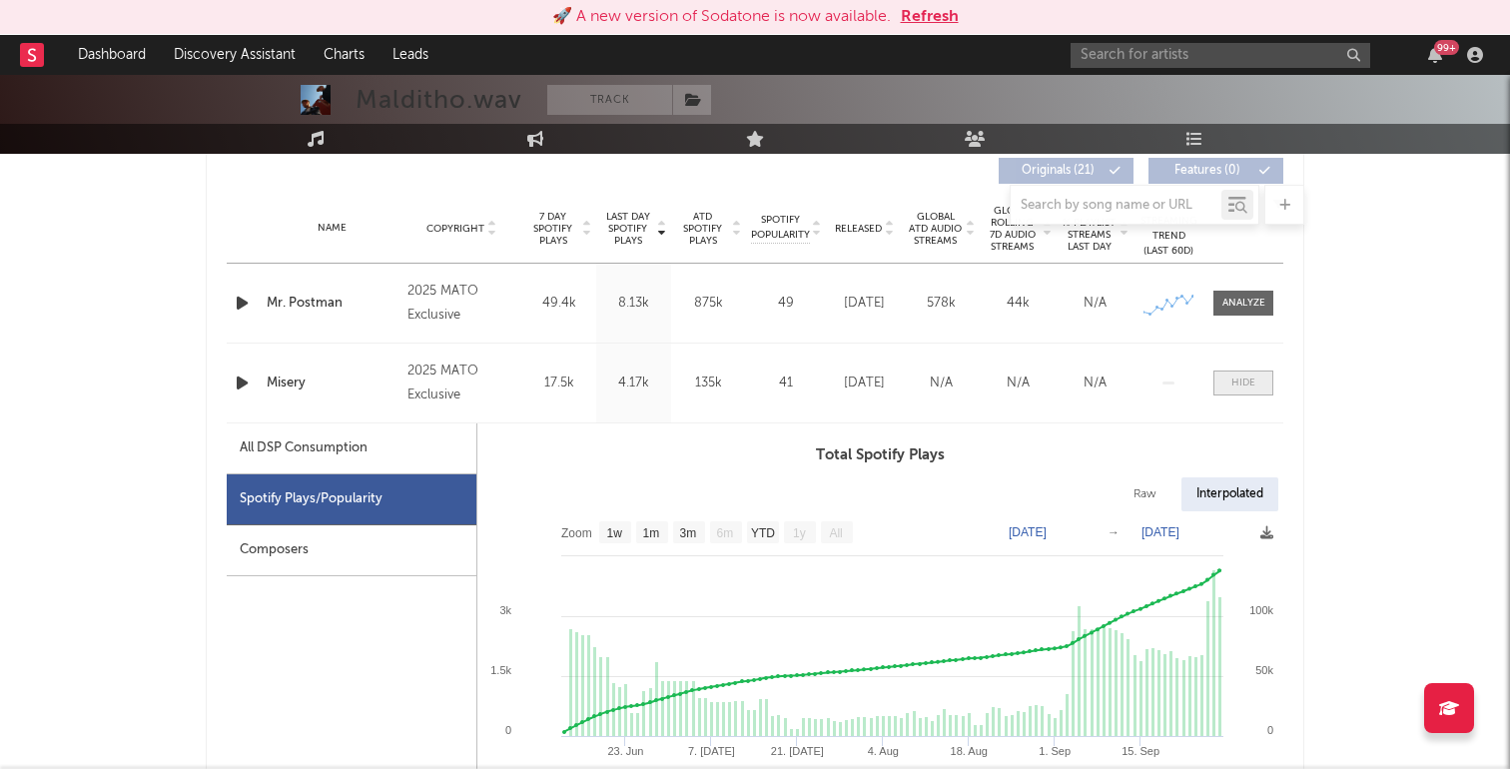
click at [1243, 382] on div at bounding box center [1243, 383] width 24 height 15
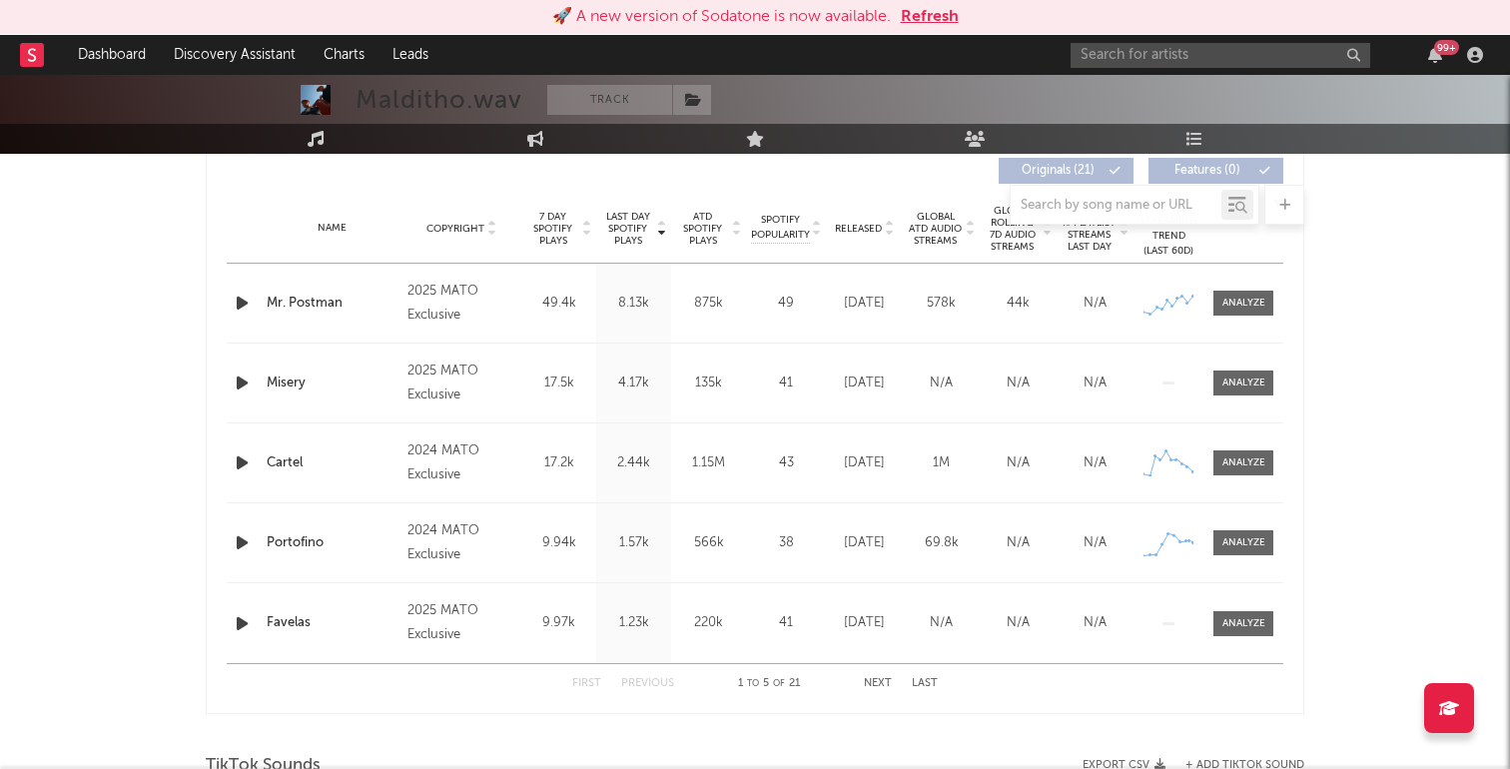
scroll to position [802, 0]
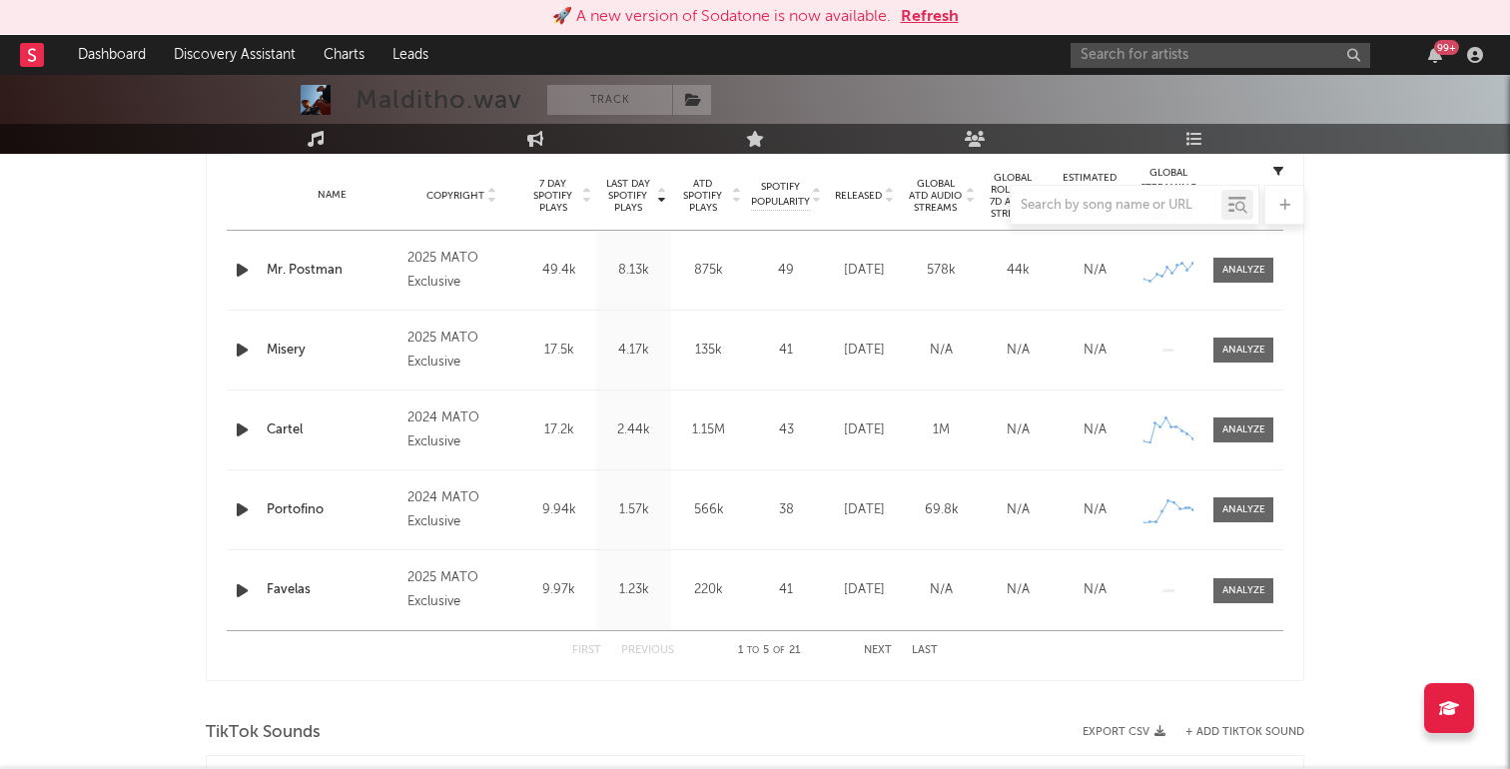
click at [870, 650] on button "Next" at bounding box center [878, 650] width 28 height 11
click at [891, 656] on div "First Previous 6 to 10 of 21 Next Last" at bounding box center [755, 650] width 366 height 39
click at [661, 653] on button "Previous" at bounding box center [647, 650] width 53 height 11
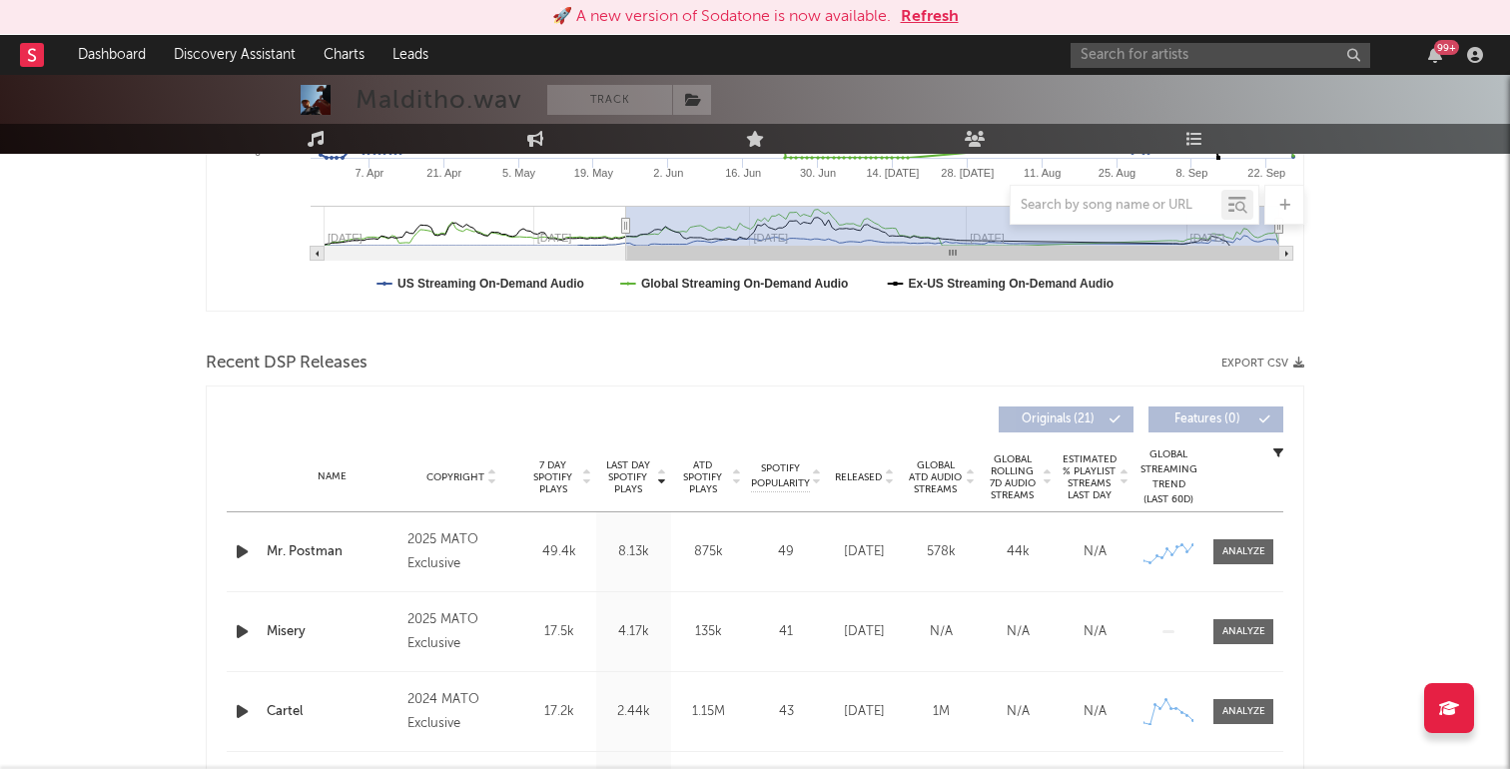
scroll to position [514, 0]
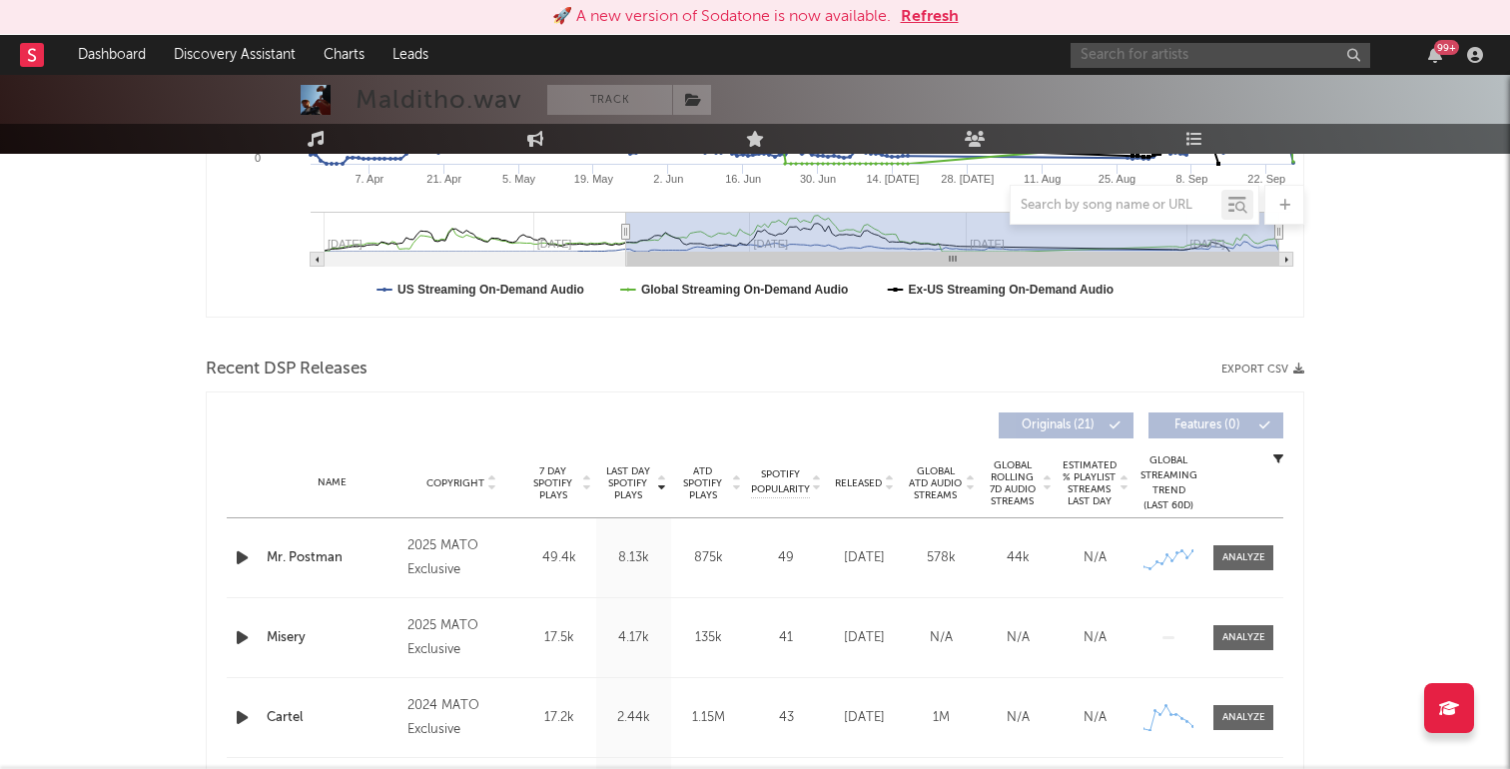
click at [1210, 51] on input "text" at bounding box center [1221, 55] width 300 height 25
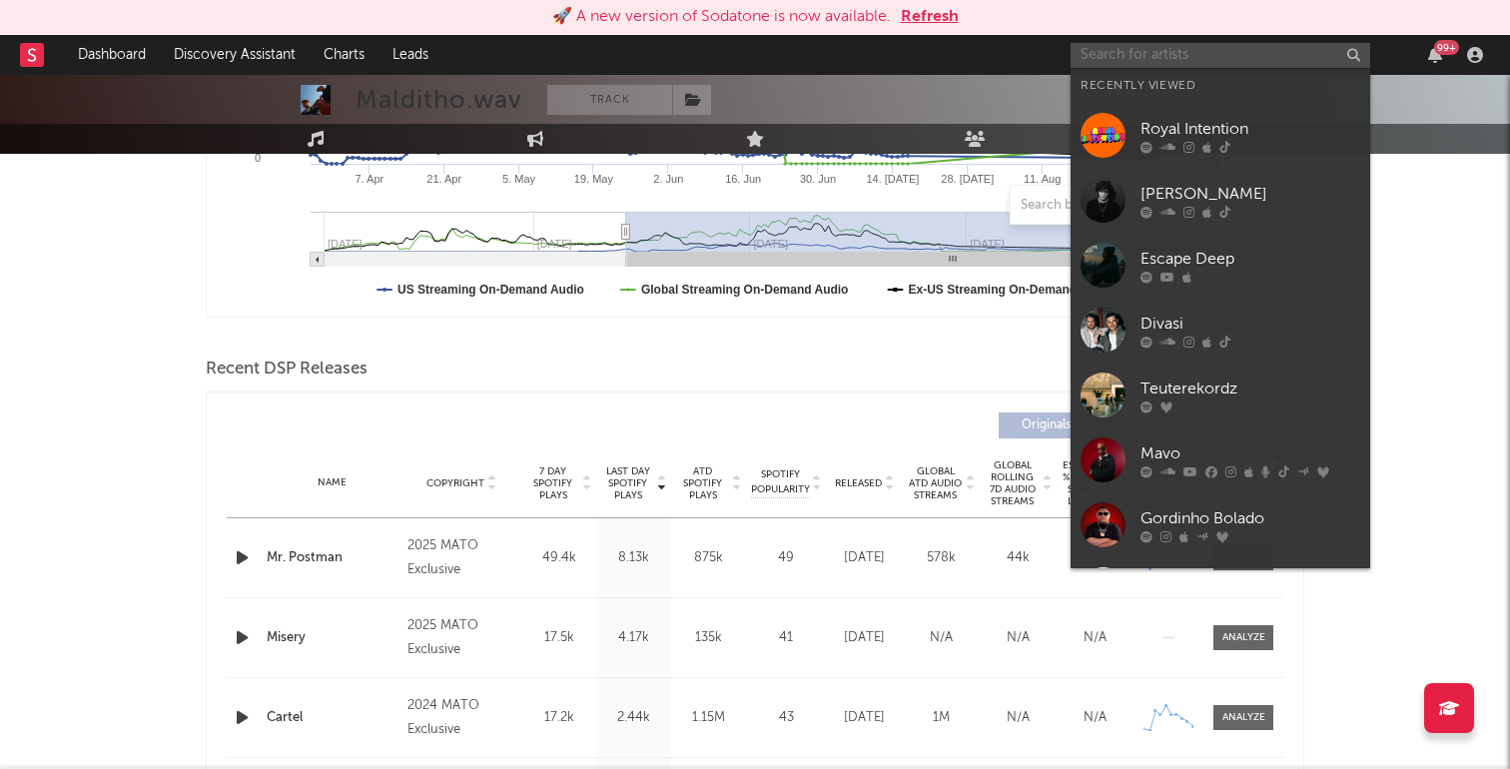
paste input "[URL][DOMAIN_NAME]"
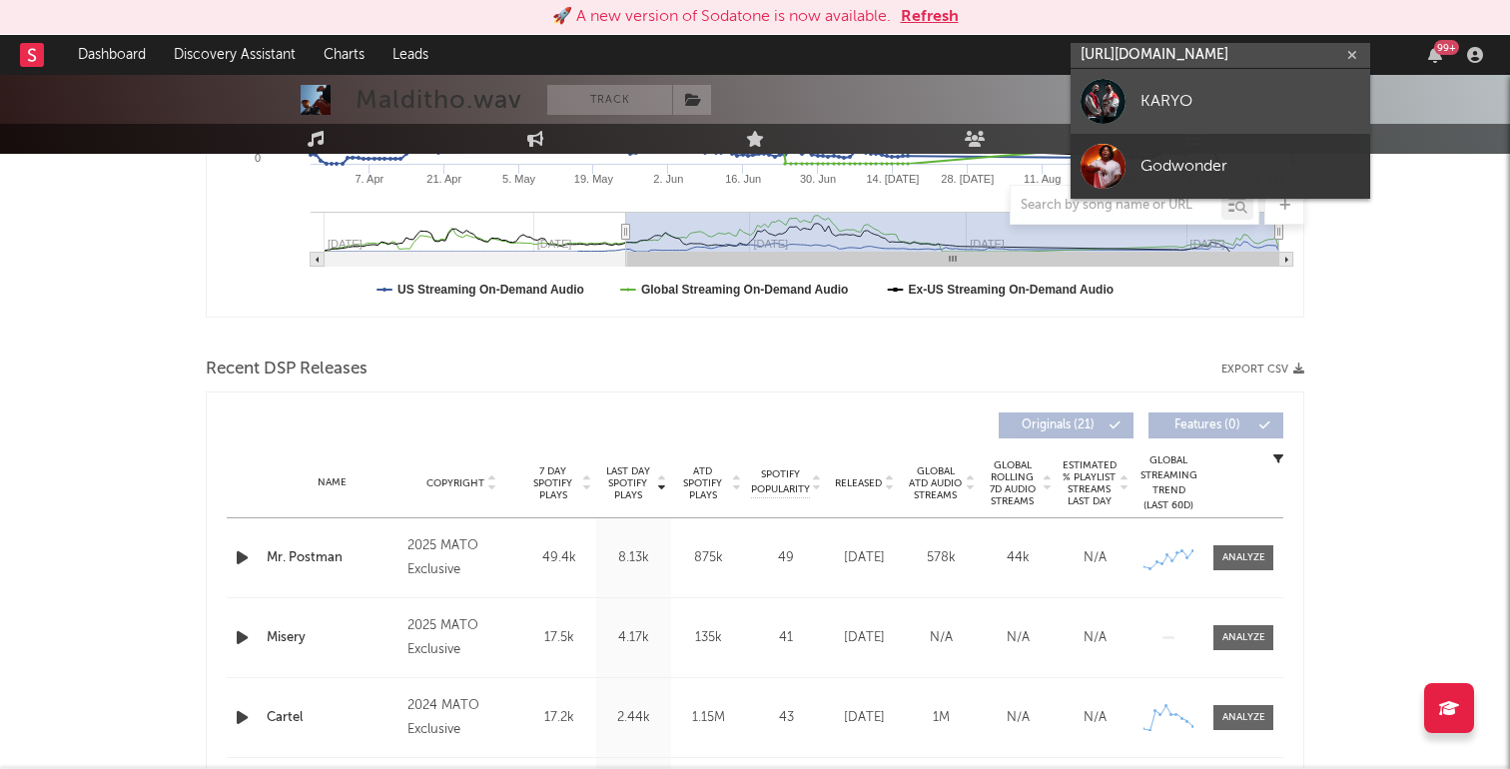
type input "[URL][DOMAIN_NAME]"
click at [1219, 103] on div "KARYO" at bounding box center [1251, 101] width 220 height 24
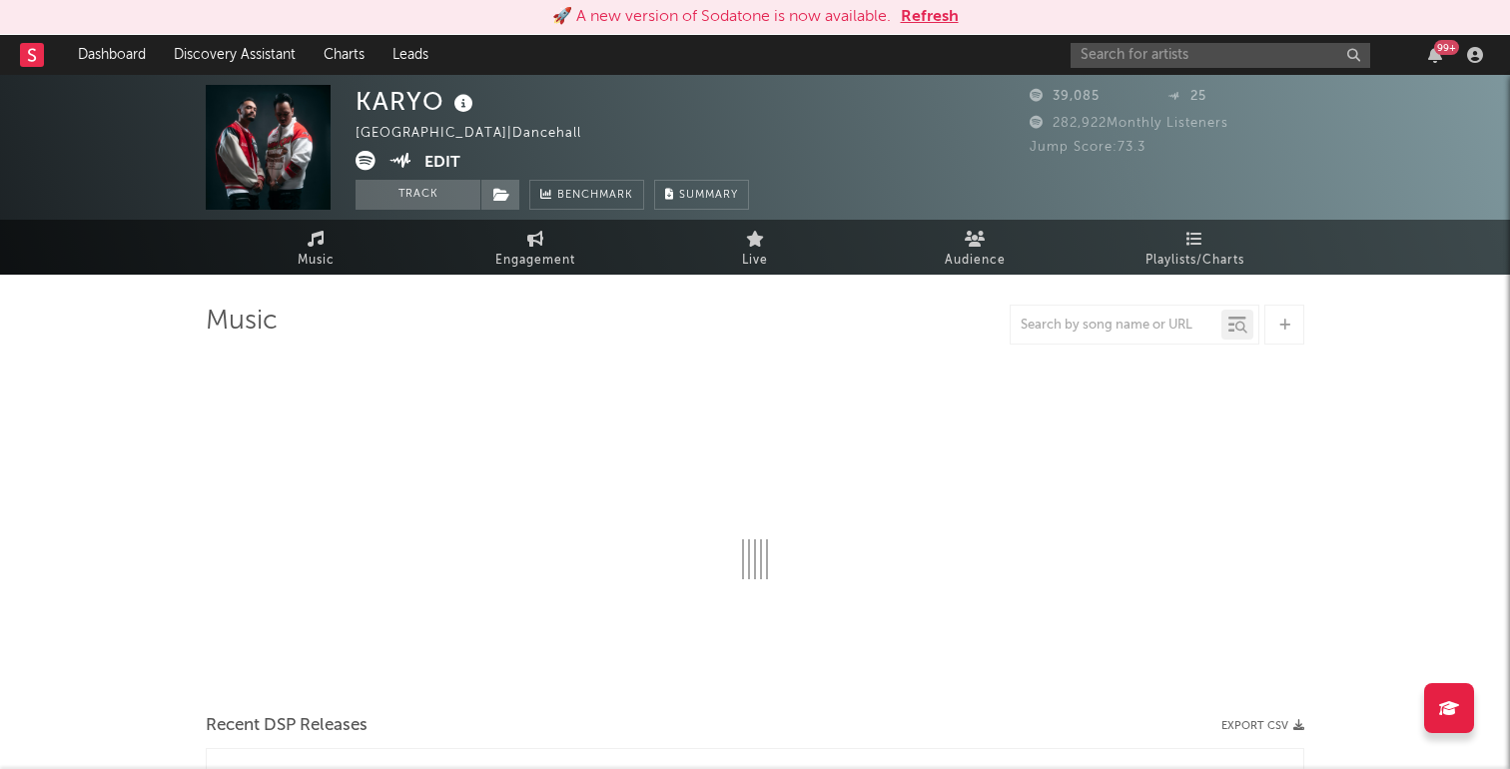
select select "6m"
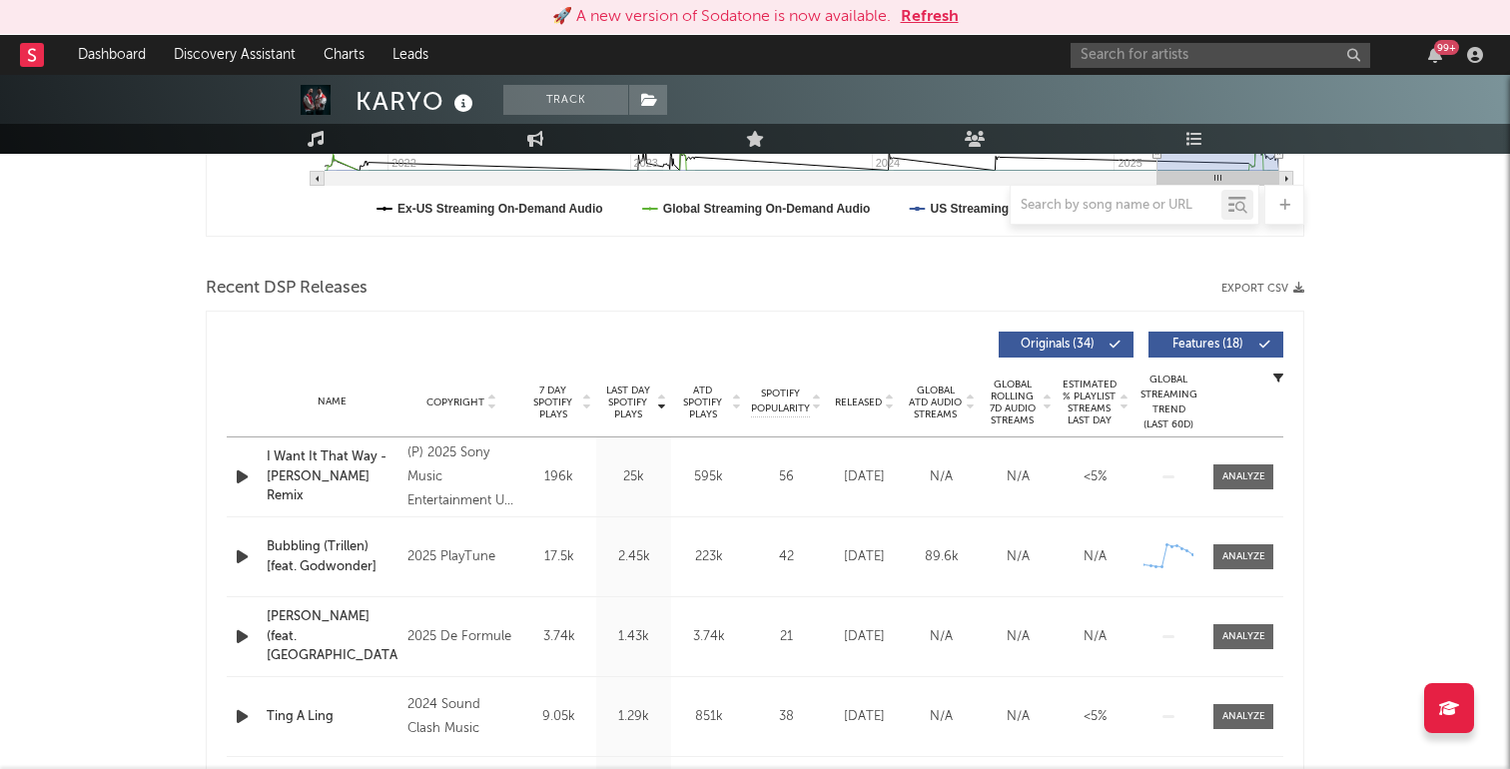
scroll to position [621, 0]
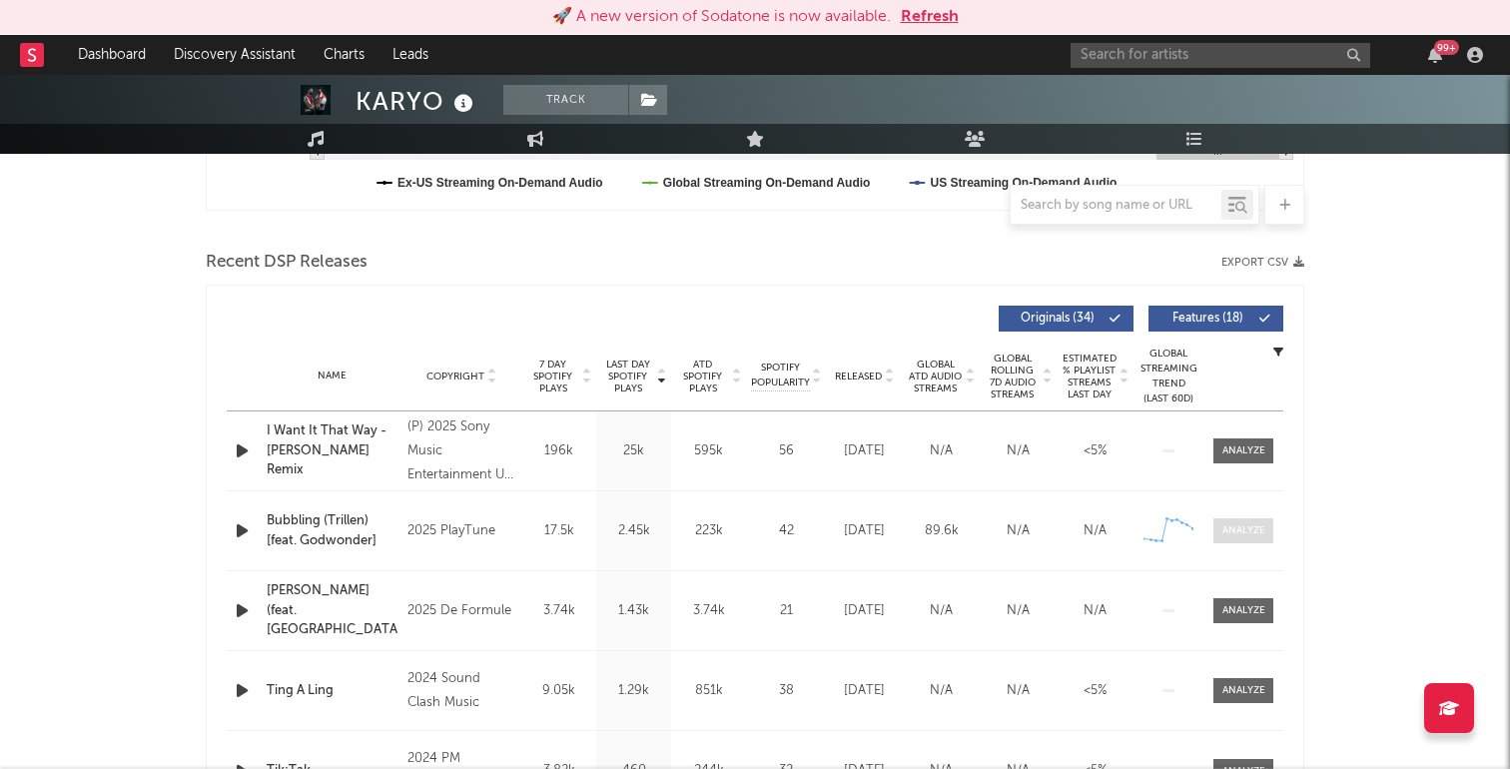
click at [1250, 538] on span at bounding box center [1243, 530] width 60 height 25
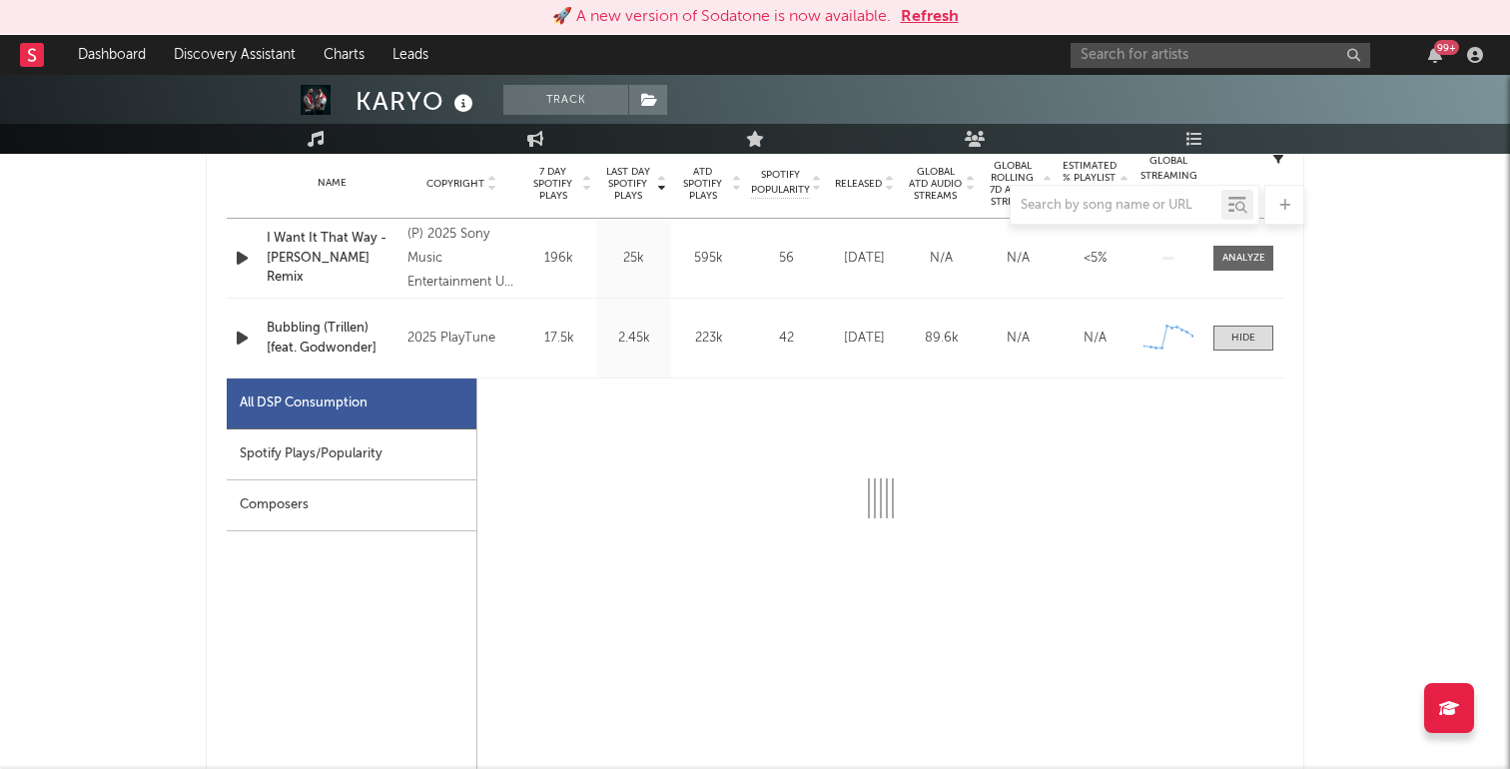
scroll to position [851, 0]
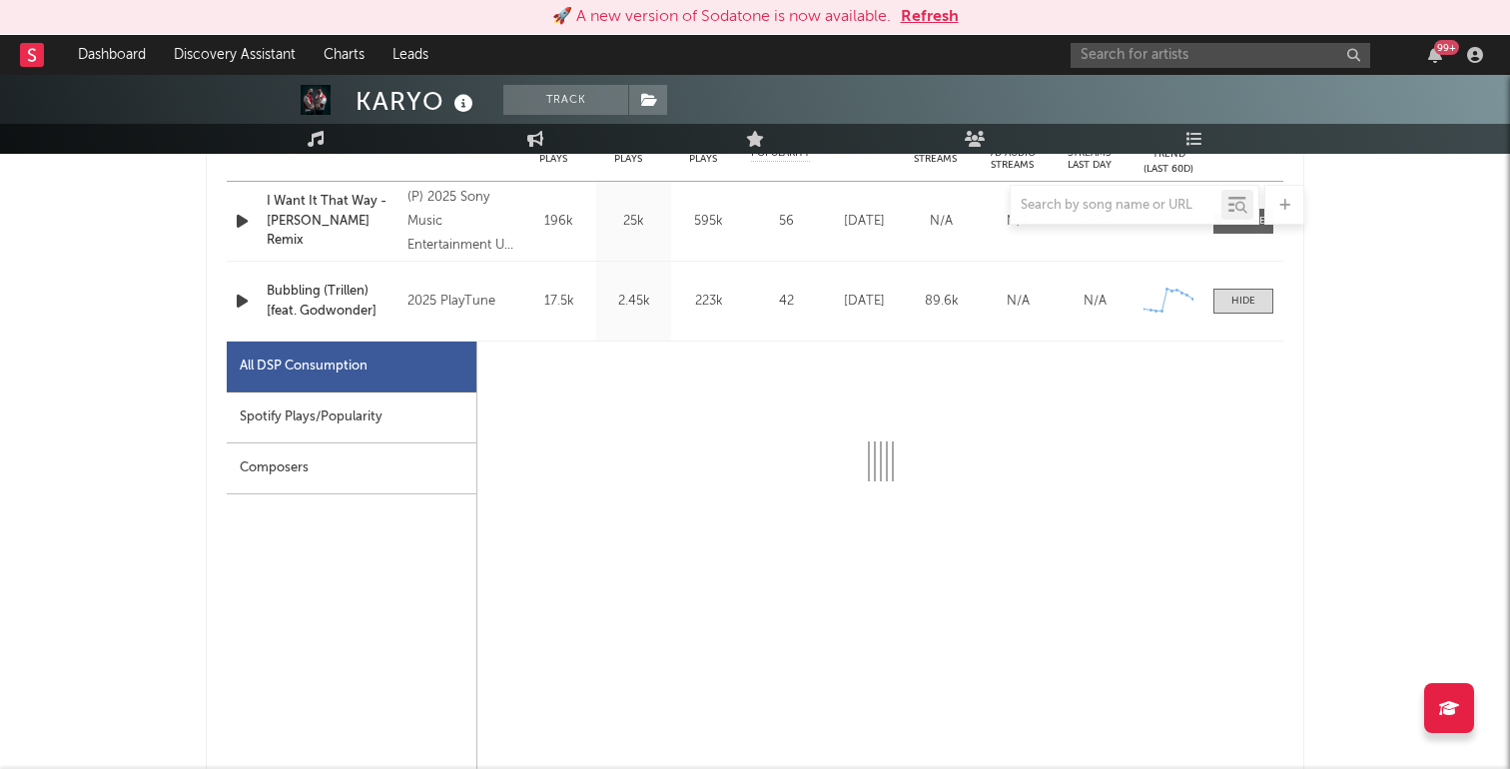
select select "1w"
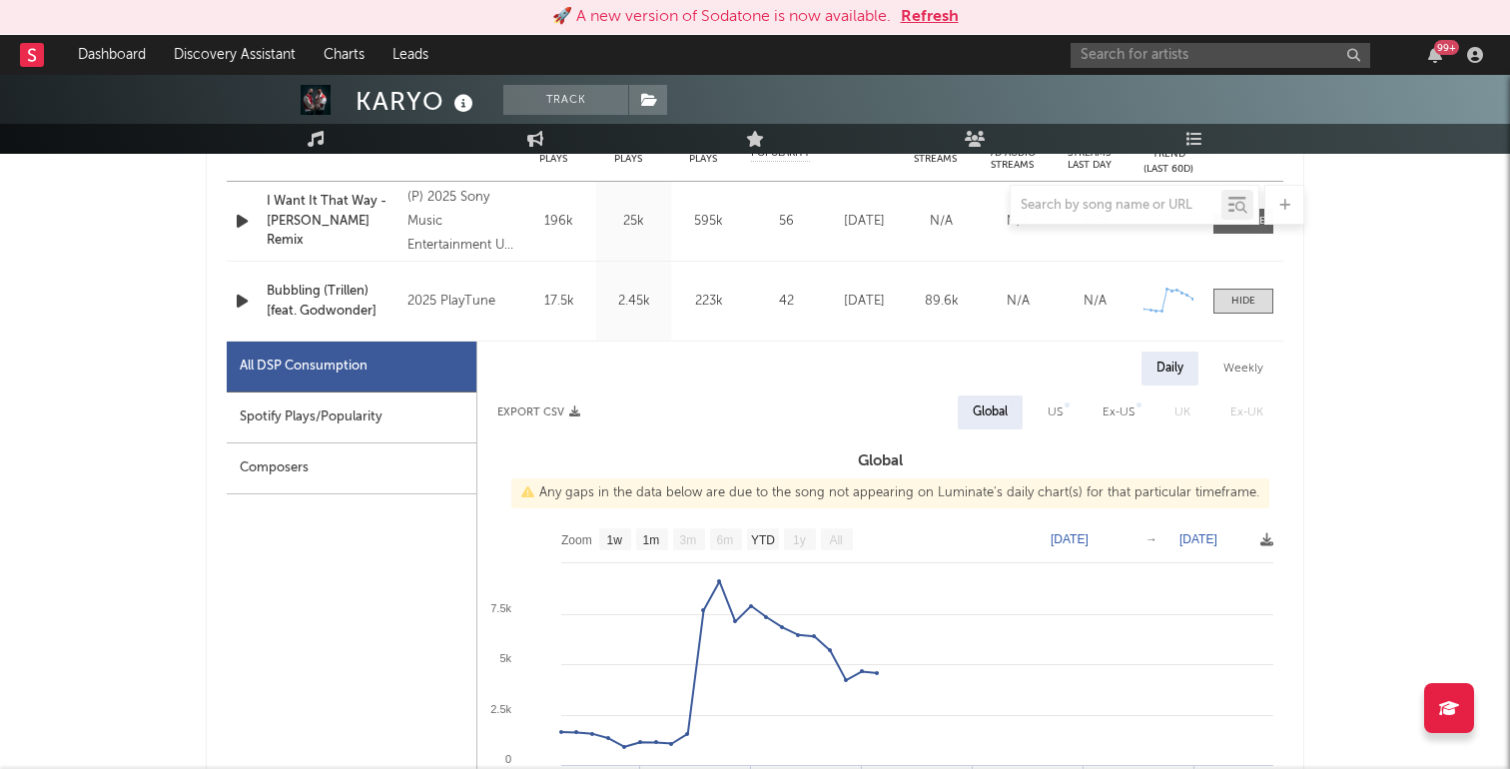
click at [389, 412] on div "Spotify Plays/Popularity" at bounding box center [352, 417] width 250 height 51
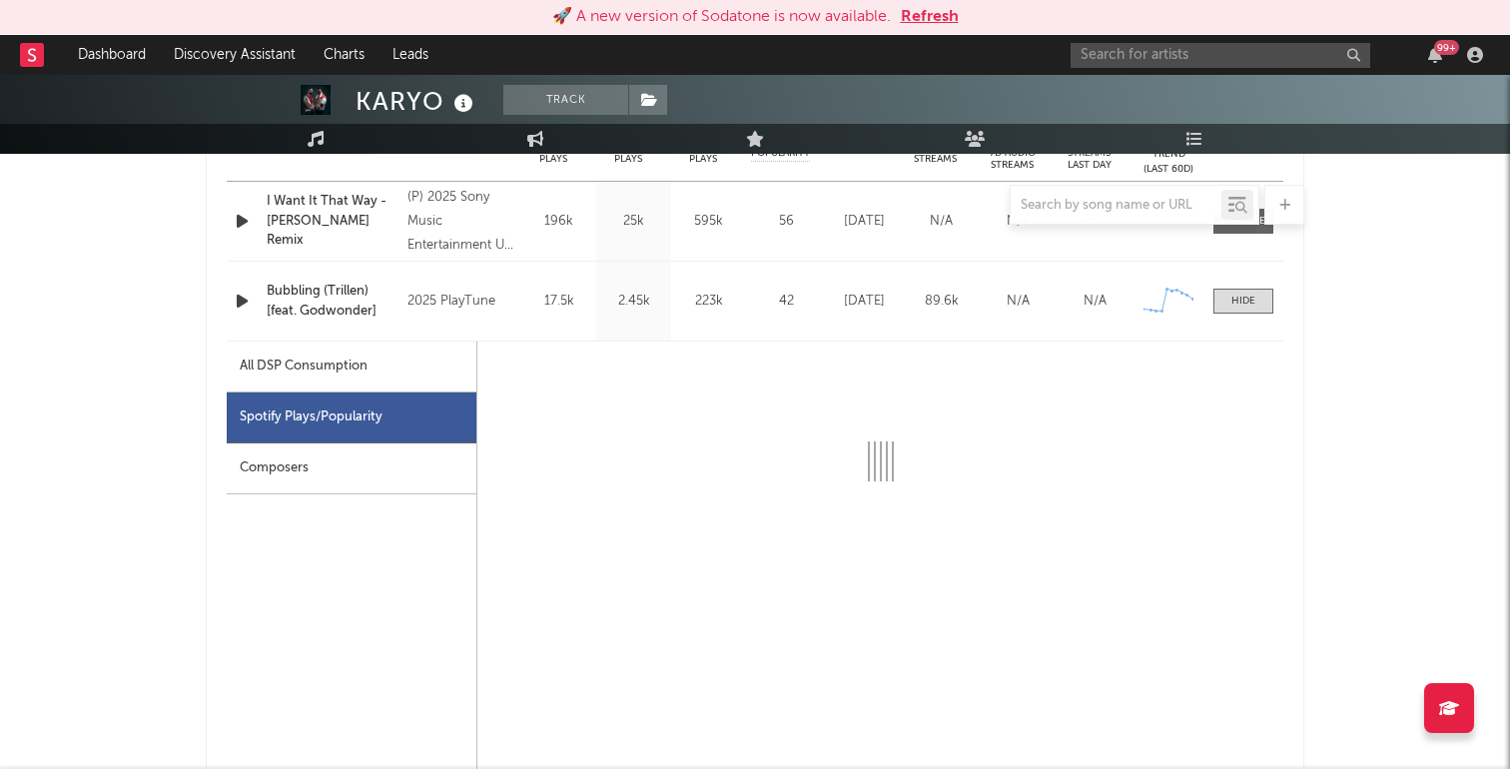
select select "1w"
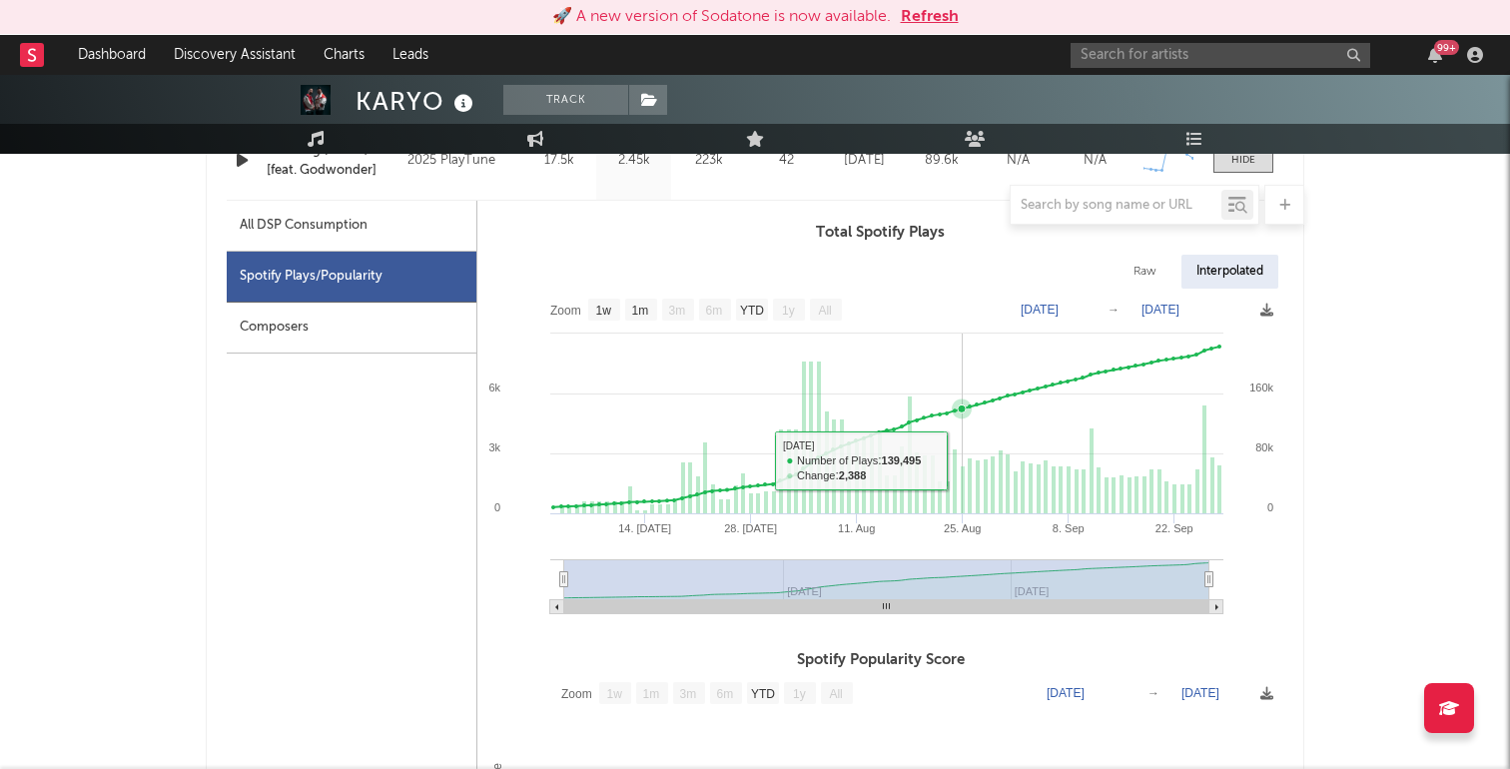
scroll to position [996, 0]
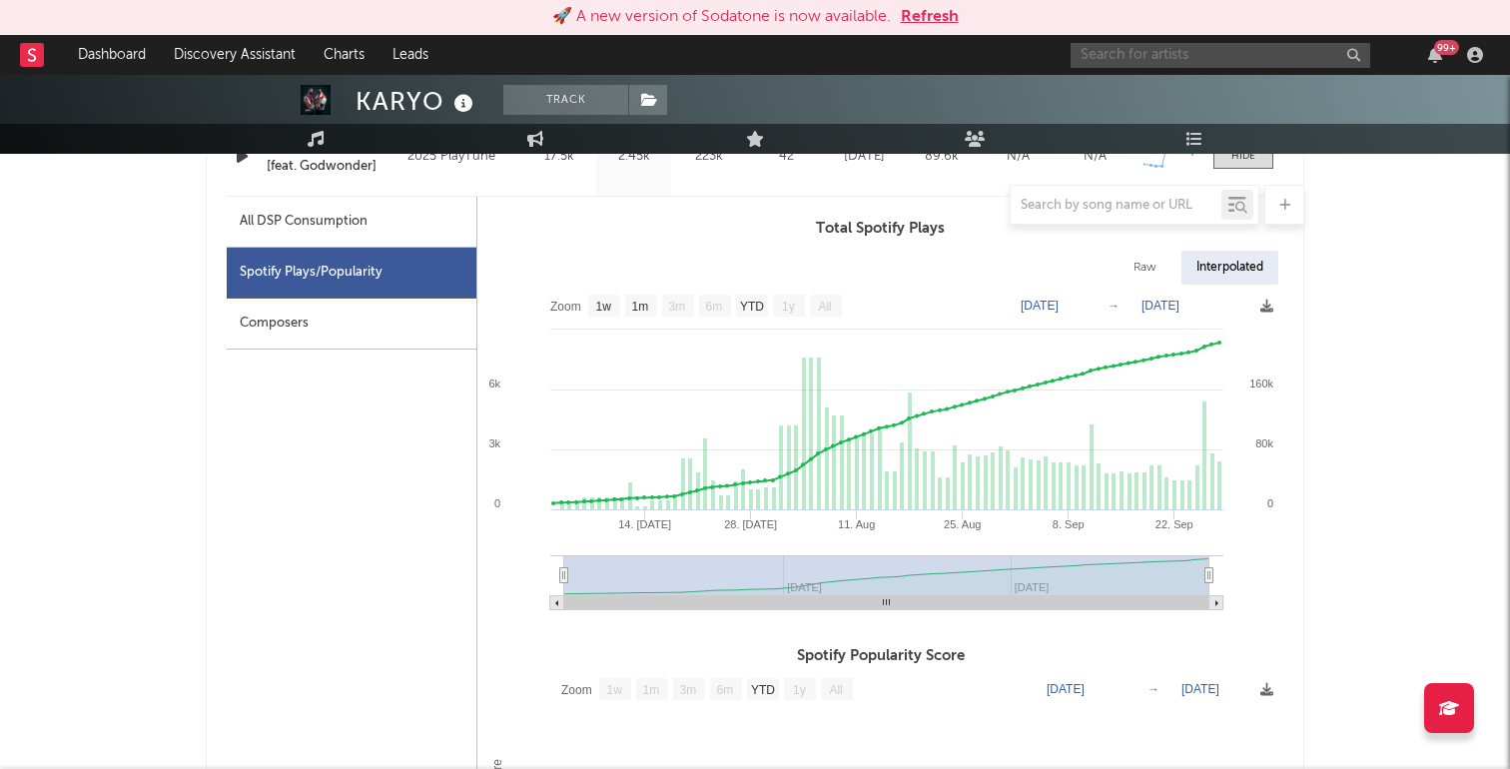
click at [1251, 62] on input "text" at bounding box center [1221, 55] width 300 height 25
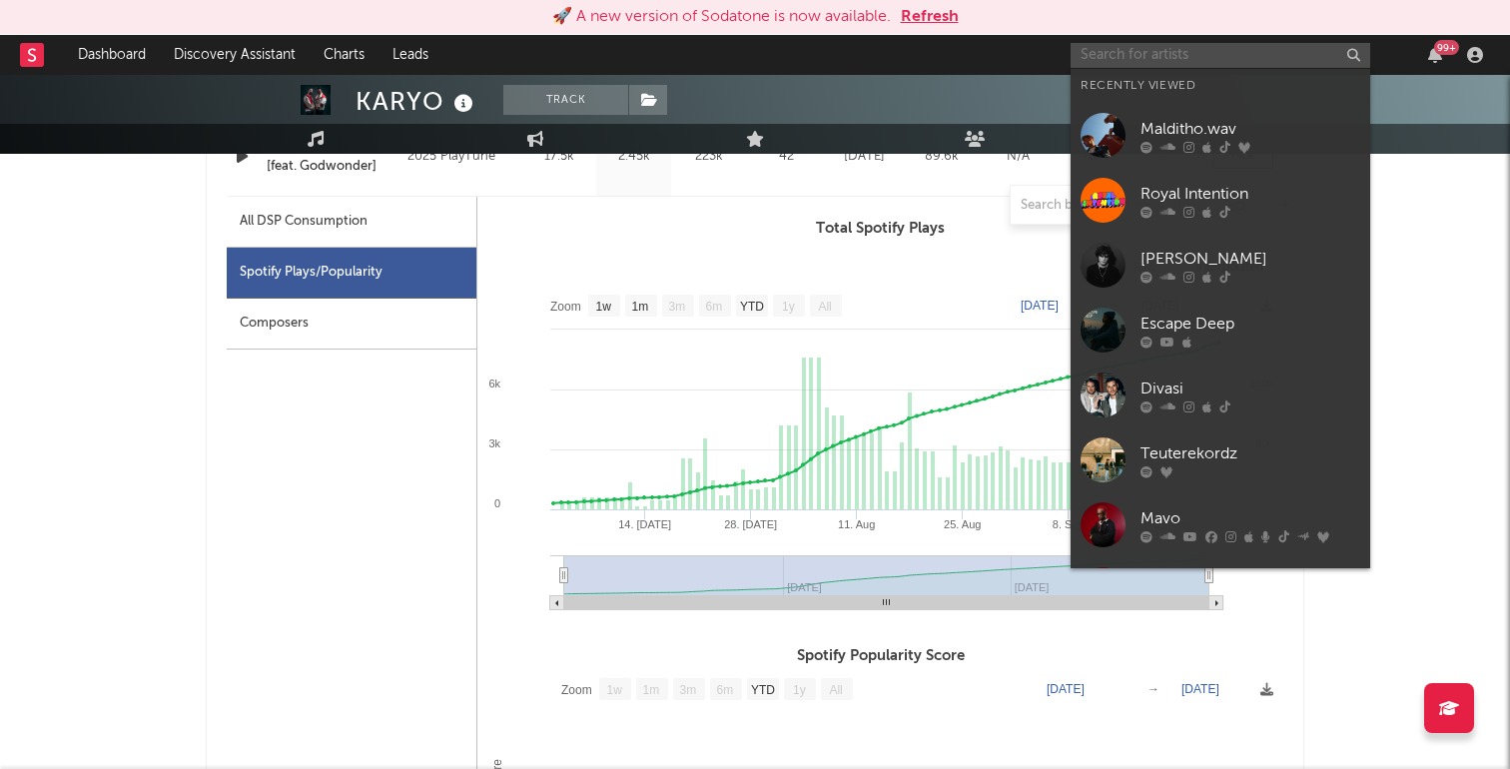
paste input "[URL][DOMAIN_NAME]"
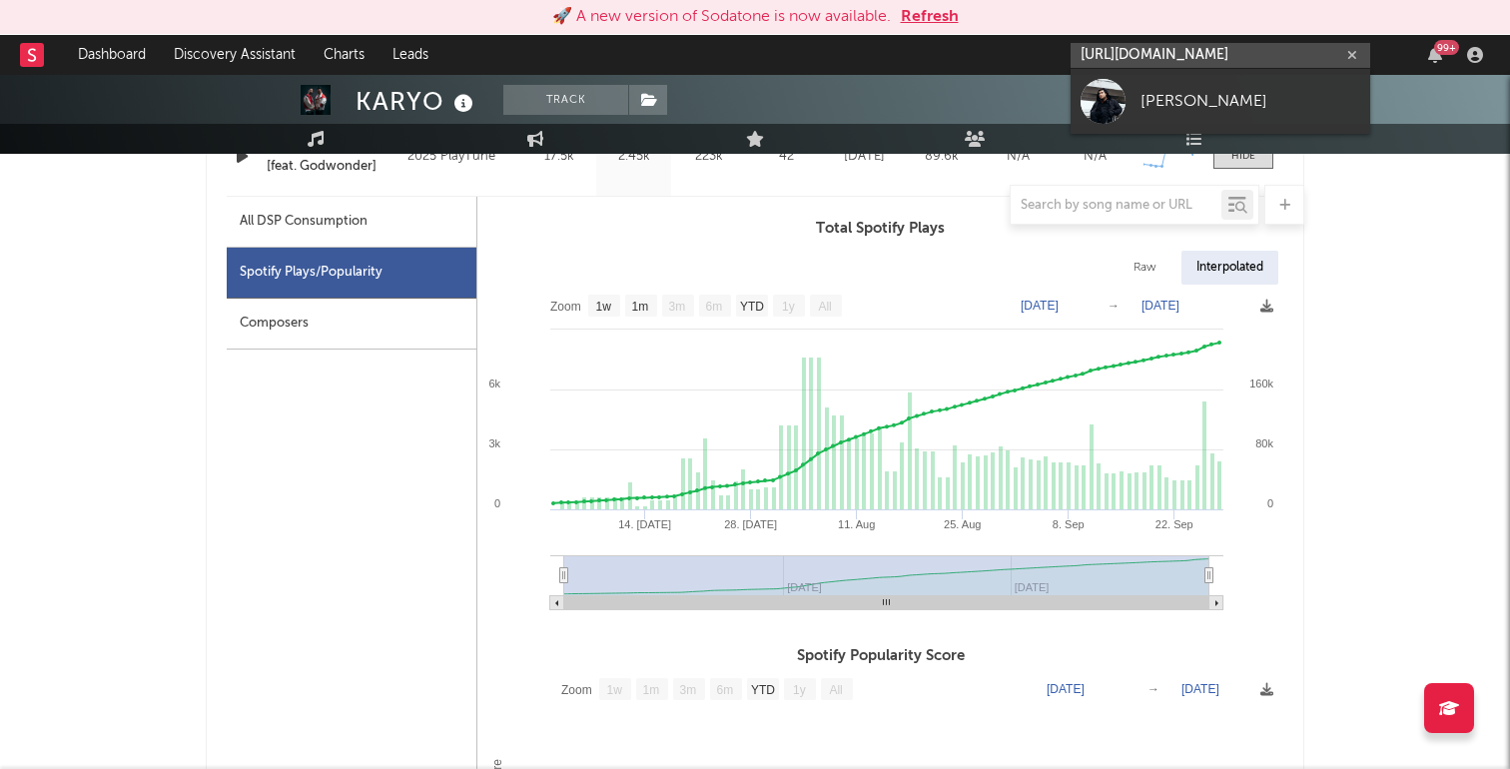
type input "[URL][DOMAIN_NAME]"
click at [1185, 97] on div "[PERSON_NAME]" at bounding box center [1251, 101] width 220 height 24
click at [1171, 106] on div at bounding box center [755, 54] width 1510 height 200
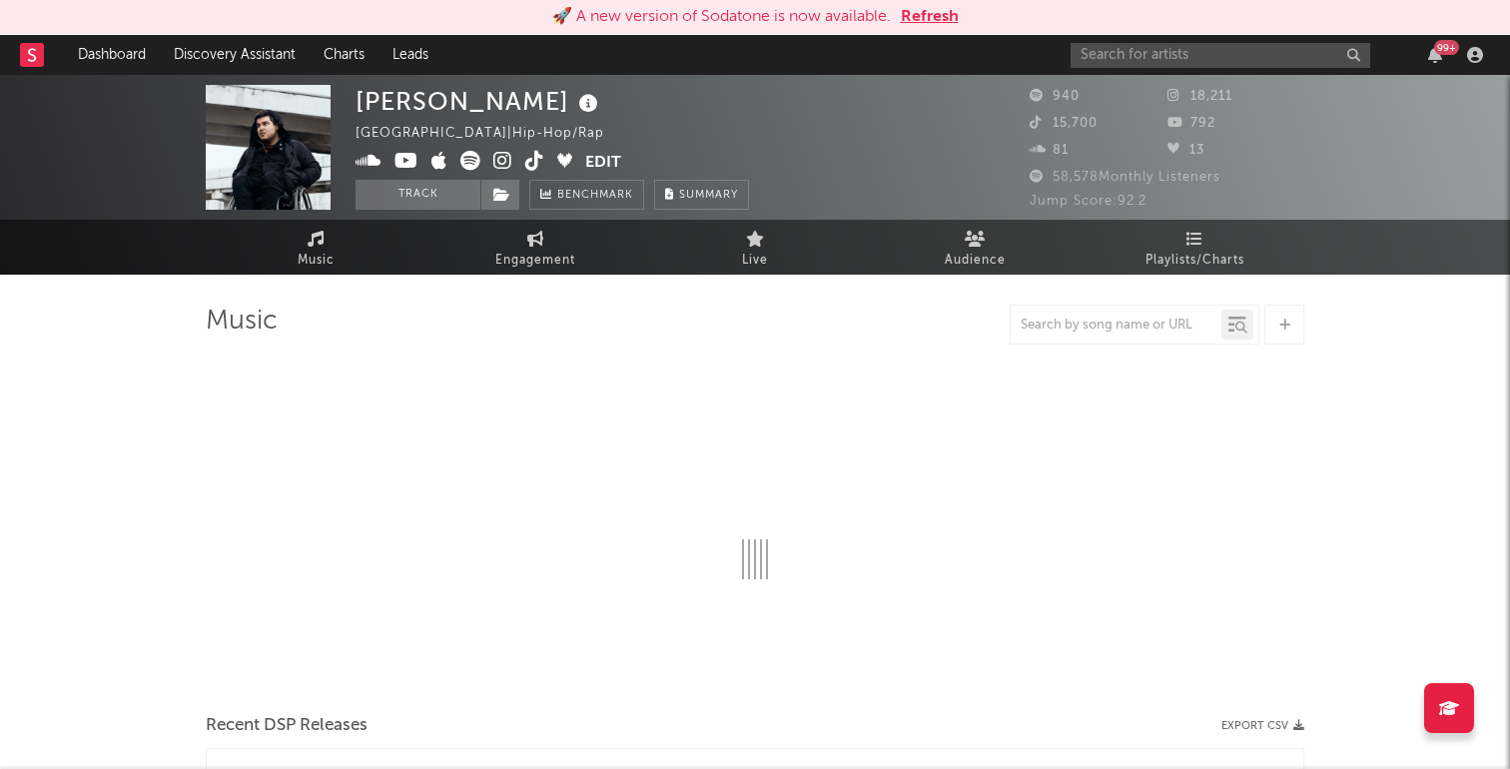
select select "6m"
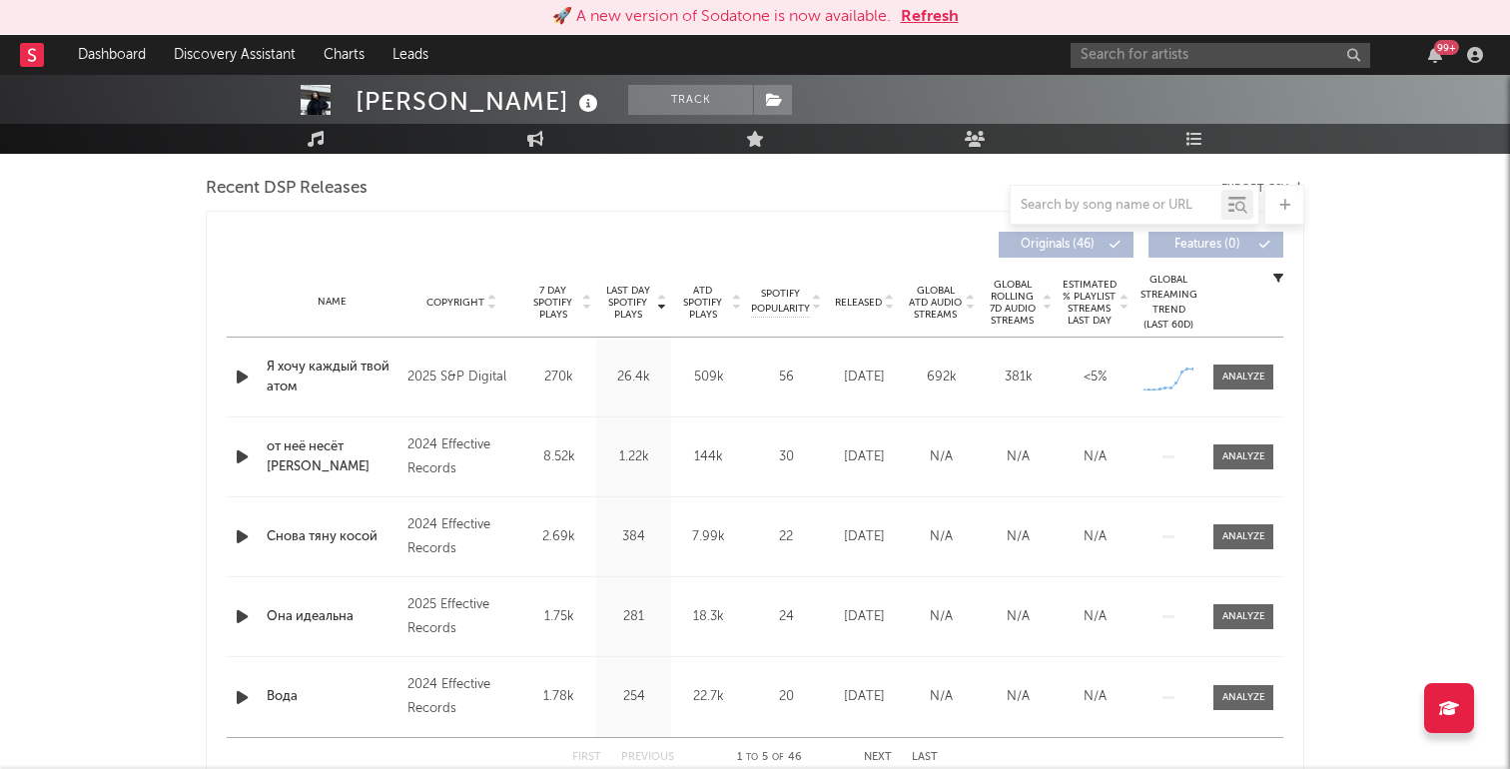
scroll to position [677, 0]
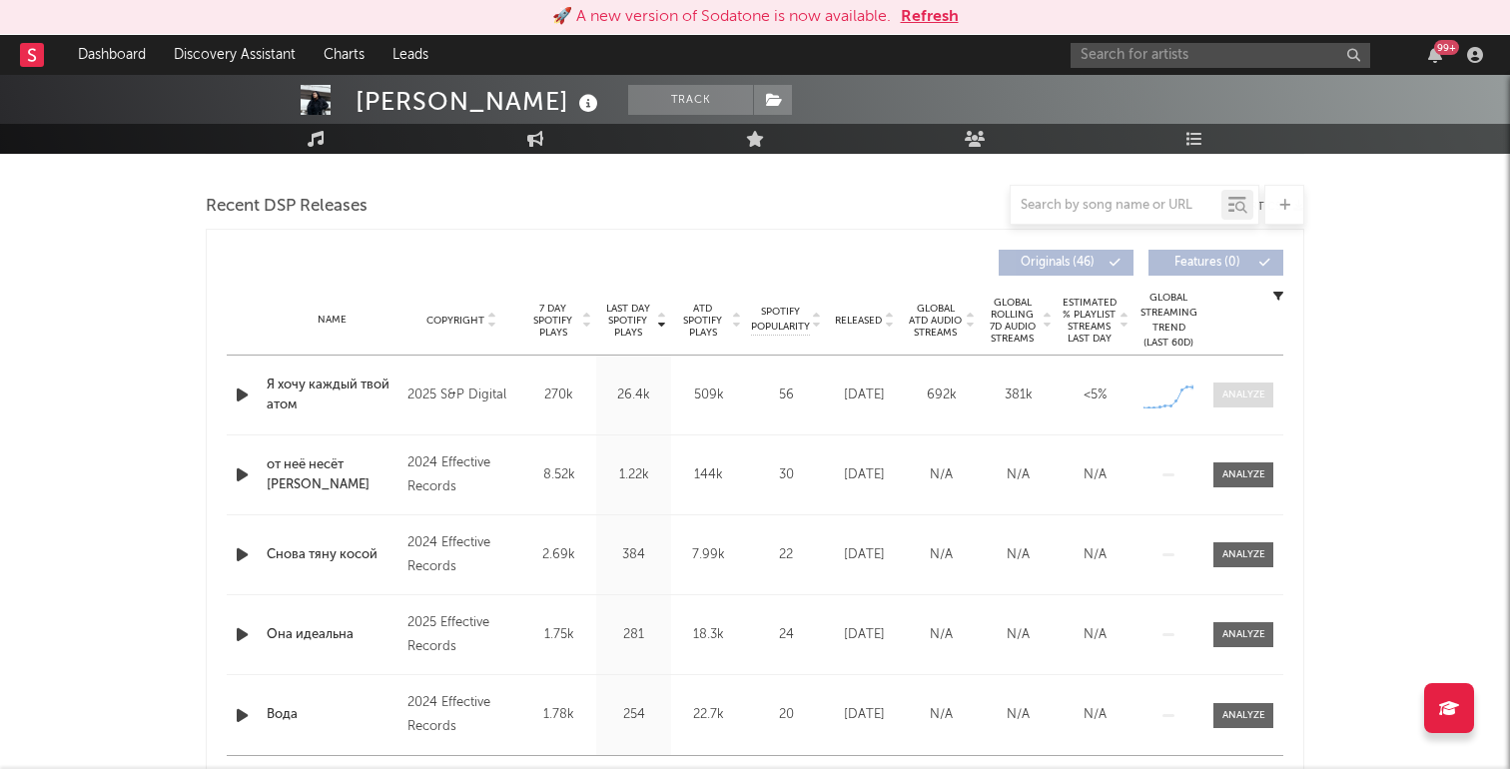
click at [1220, 396] on span at bounding box center [1243, 394] width 60 height 25
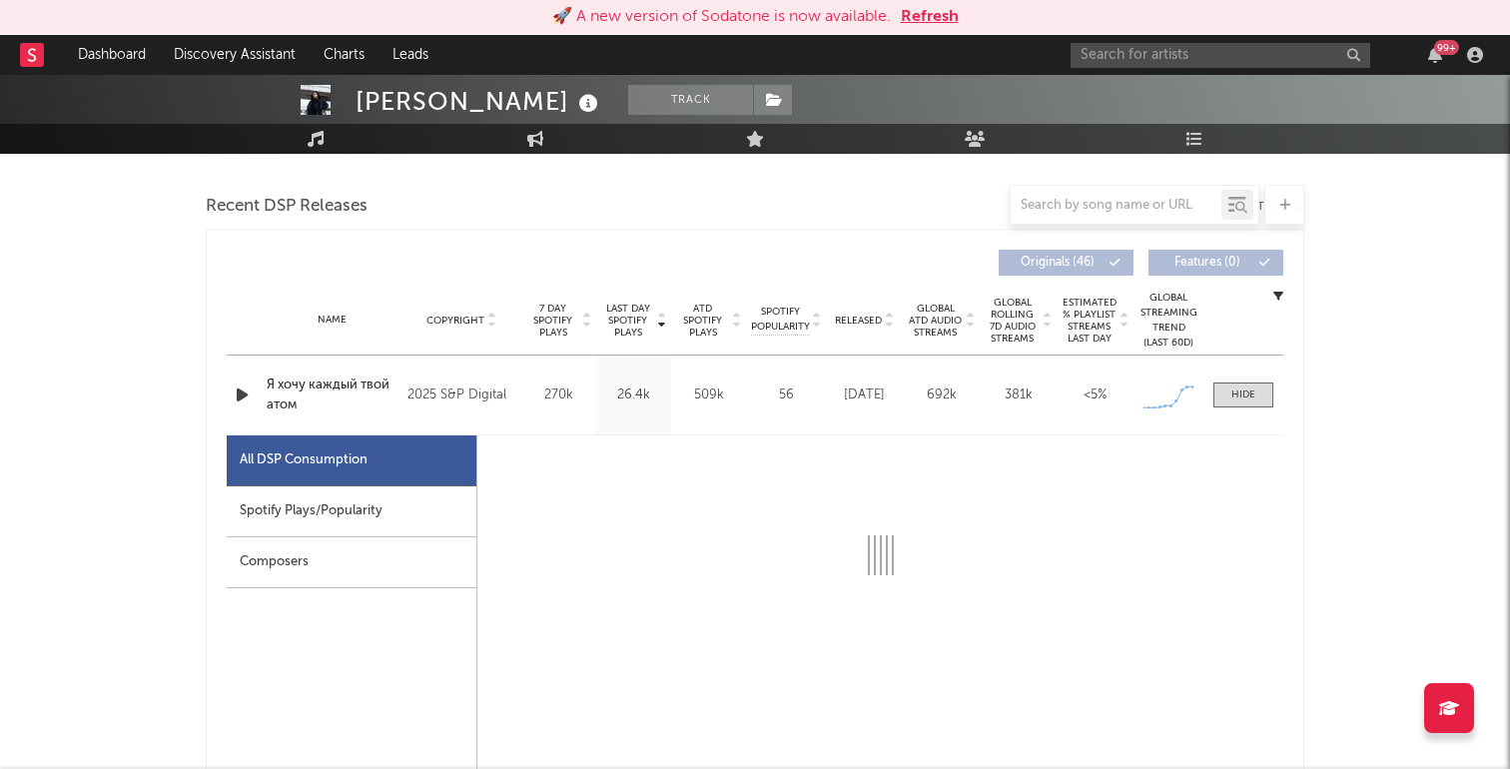
select select "1w"
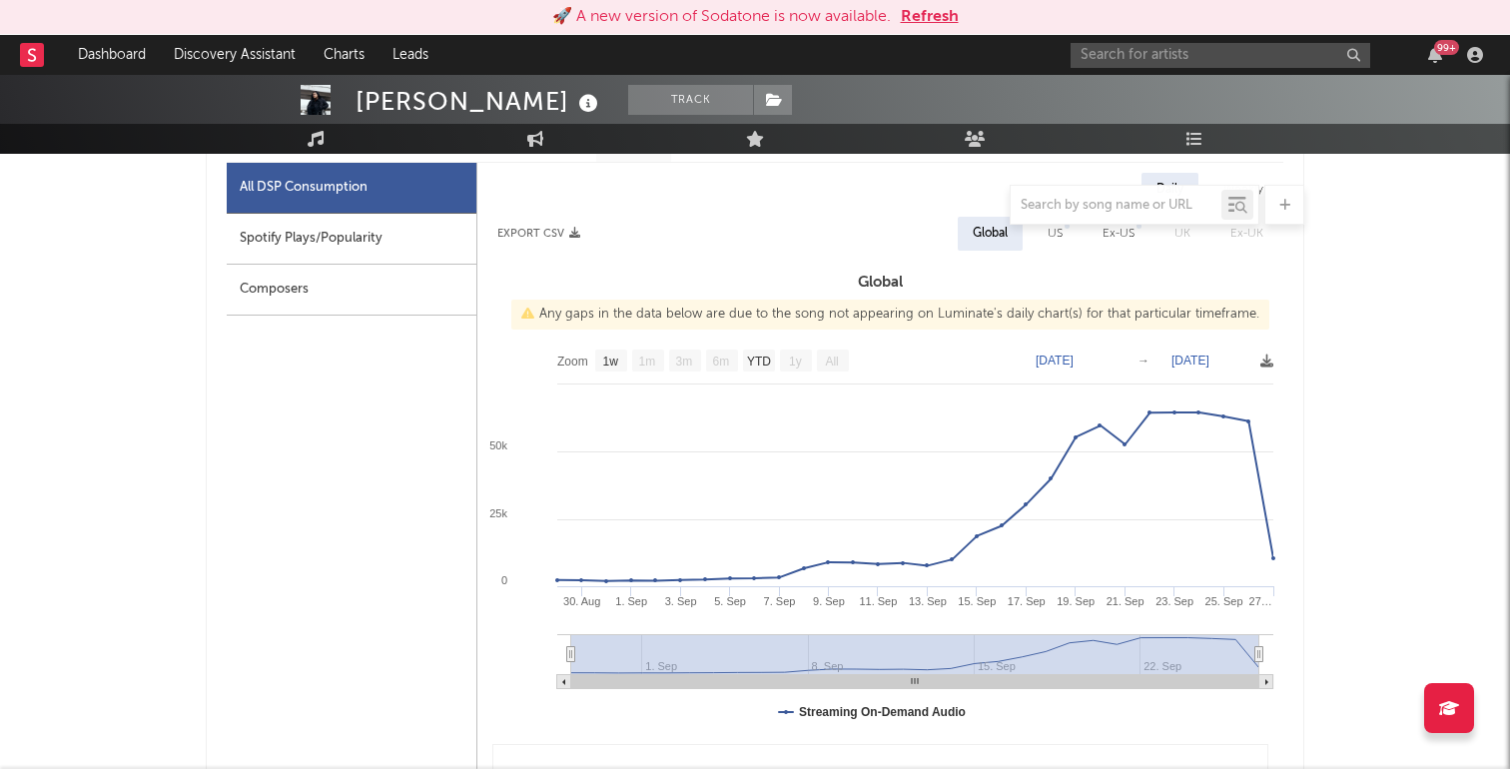
scroll to position [977, 0]
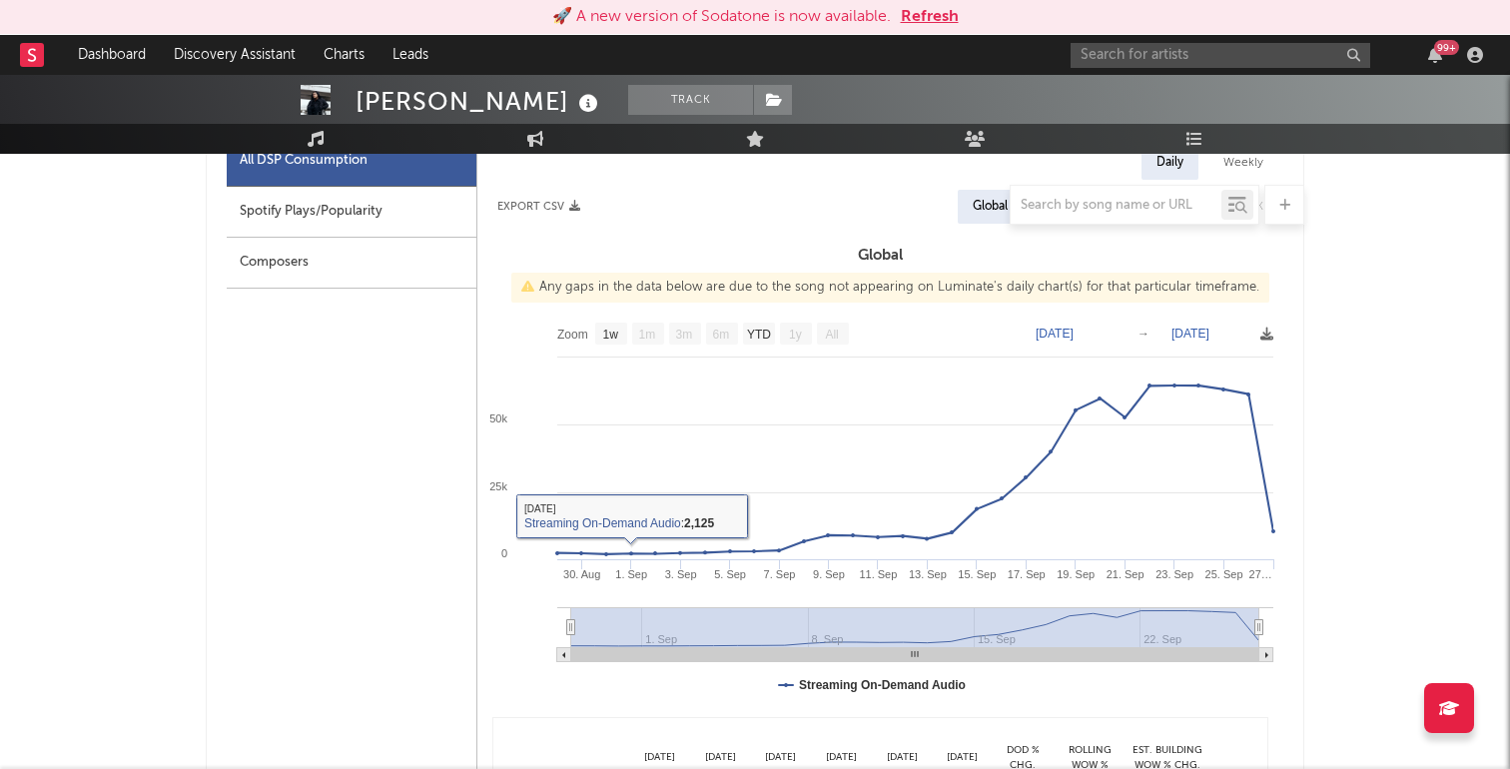
click at [366, 205] on div at bounding box center [755, 205] width 1099 height 40
click at [373, 209] on div at bounding box center [755, 205] width 1099 height 40
click at [255, 205] on div at bounding box center [755, 205] width 1099 height 40
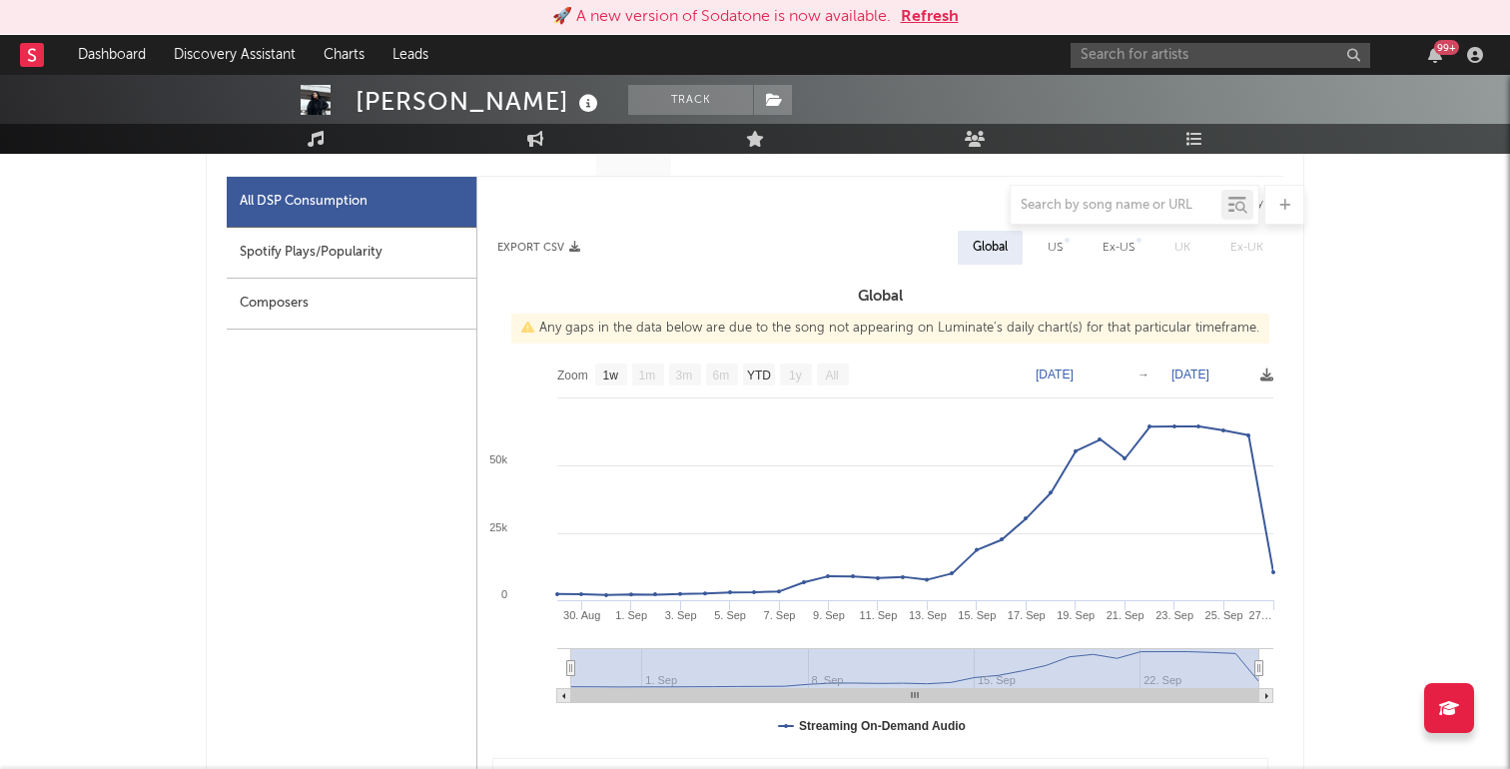
scroll to position [934, 0]
click at [257, 252] on div "Spotify Plays/Popularity" at bounding box center [352, 255] width 250 height 51
select select "1w"
